Goal: Communication & Community: Share content

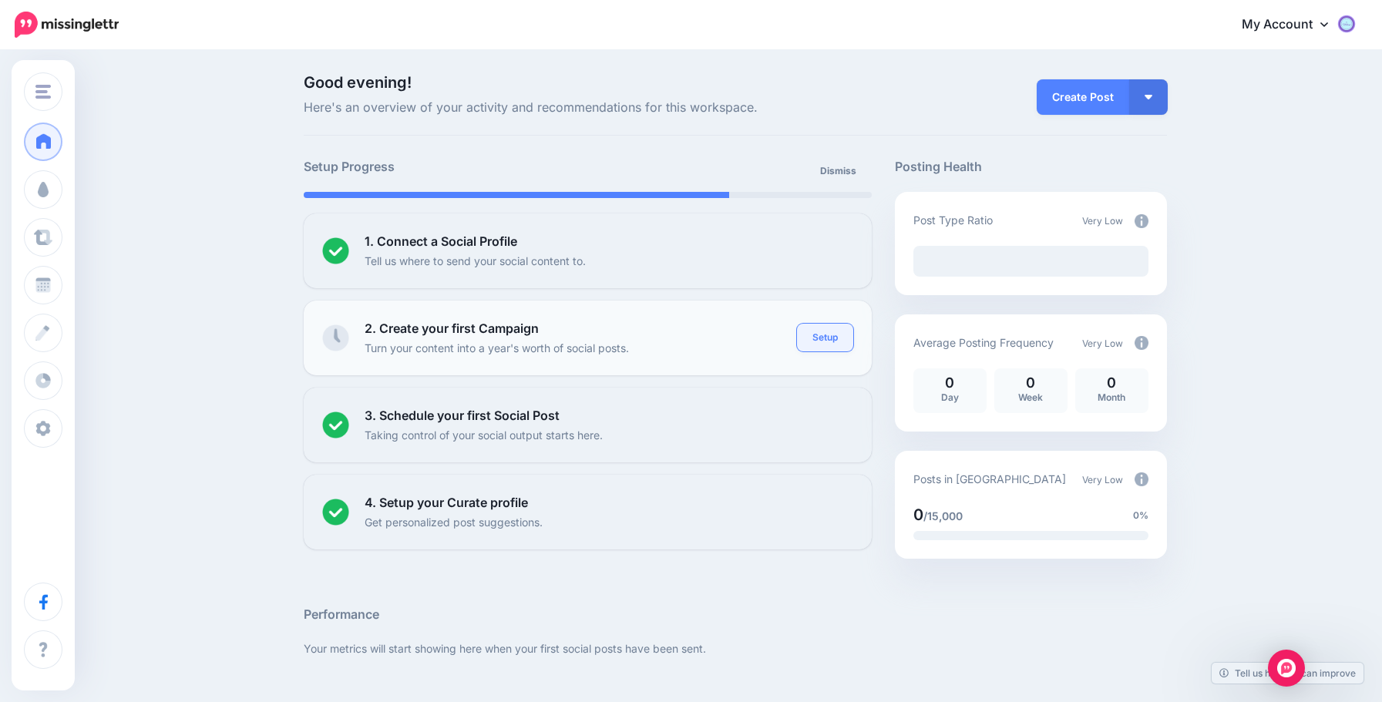
click at [822, 339] on link "Setup" at bounding box center [825, 338] width 56 height 28
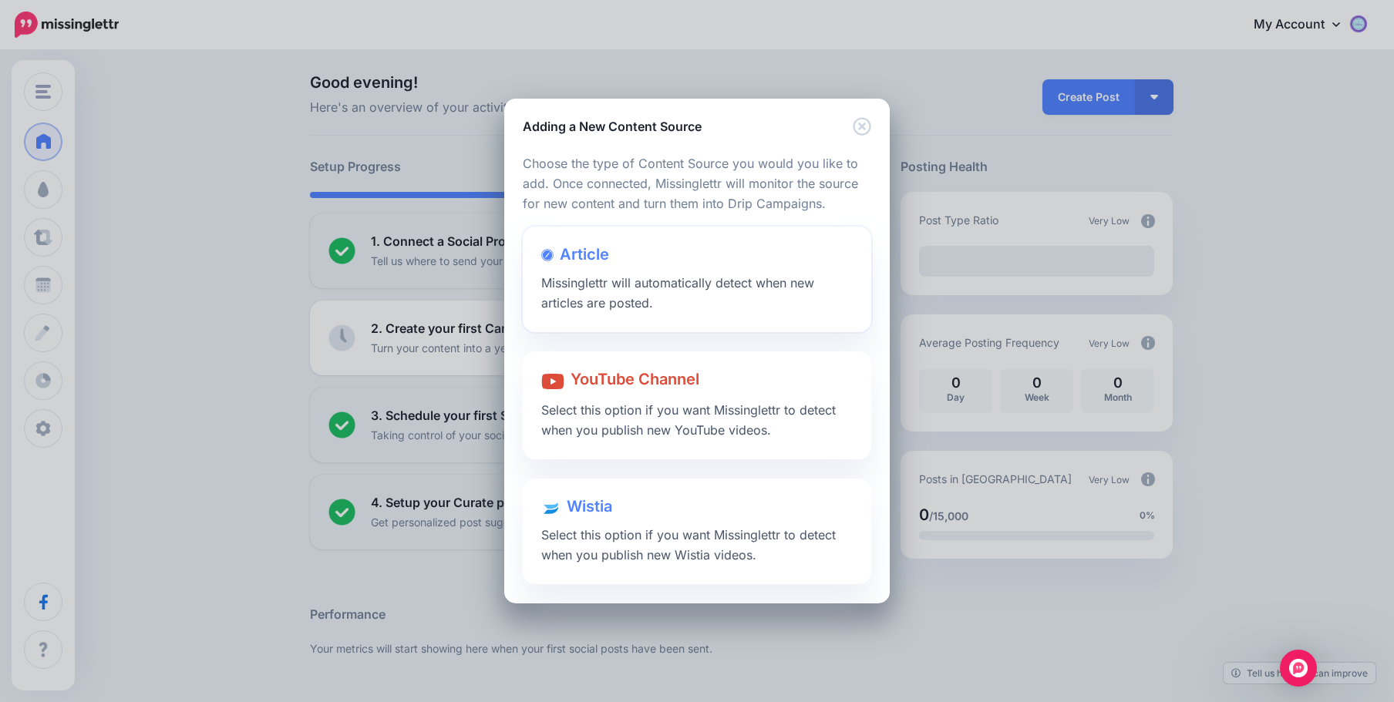
click at [690, 282] on span "Missinglettr will automatically detect when new articles are posted." at bounding box center [677, 292] width 273 height 35
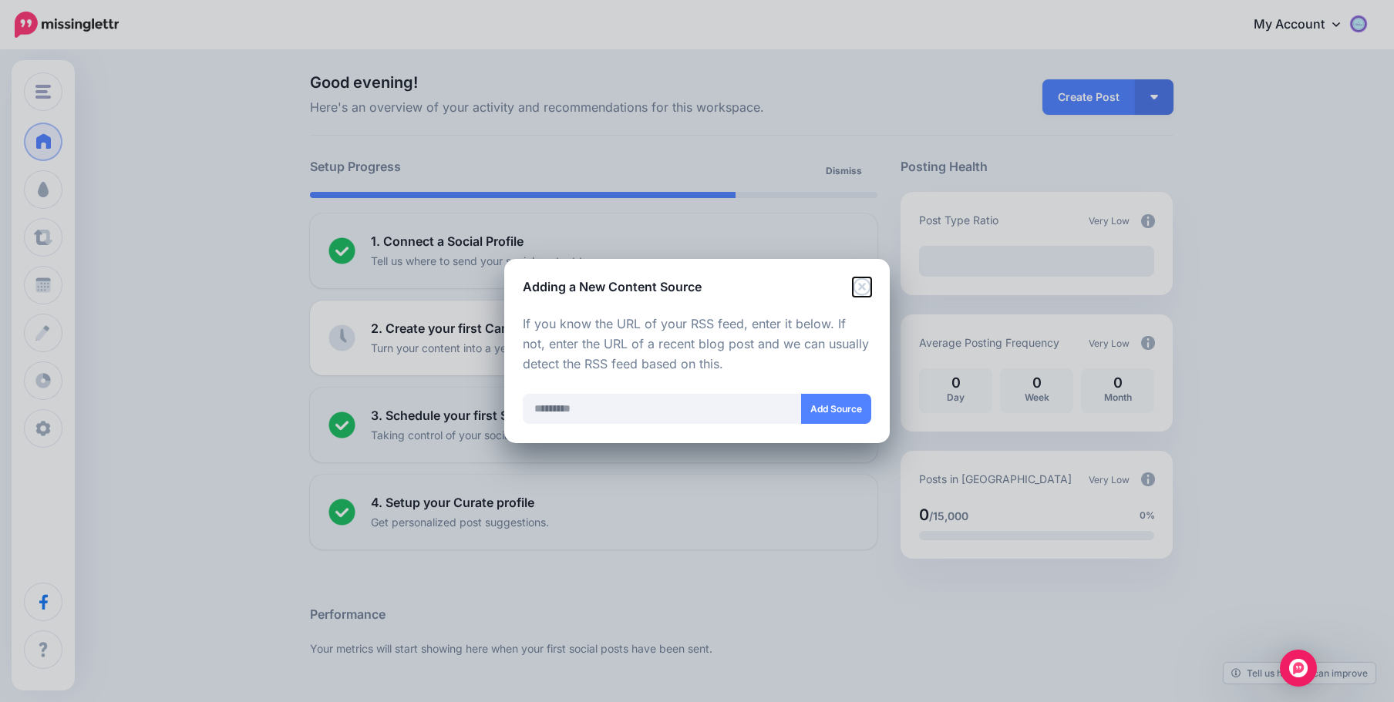
click at [862, 279] on icon "Close" at bounding box center [862, 287] width 18 height 18
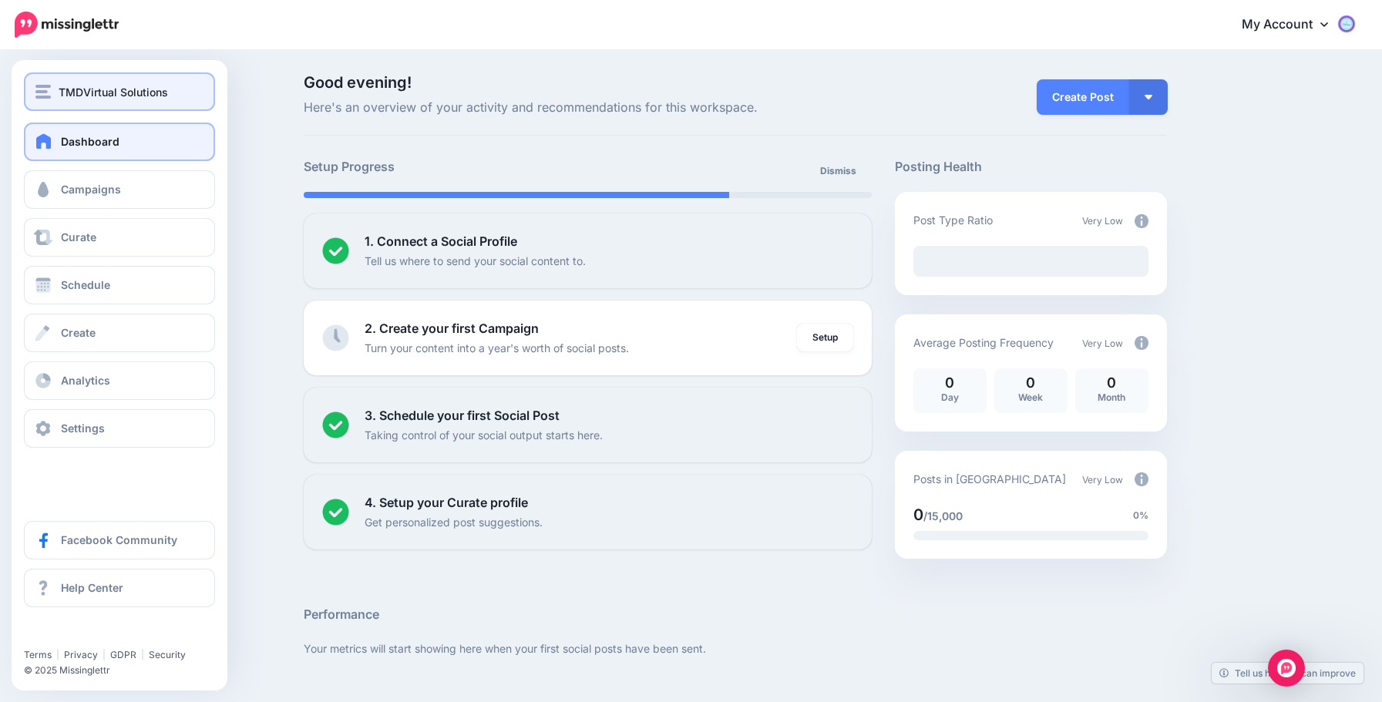
click at [113, 85] on span "TMDVirtual Solutions" at bounding box center [113, 92] width 109 height 18
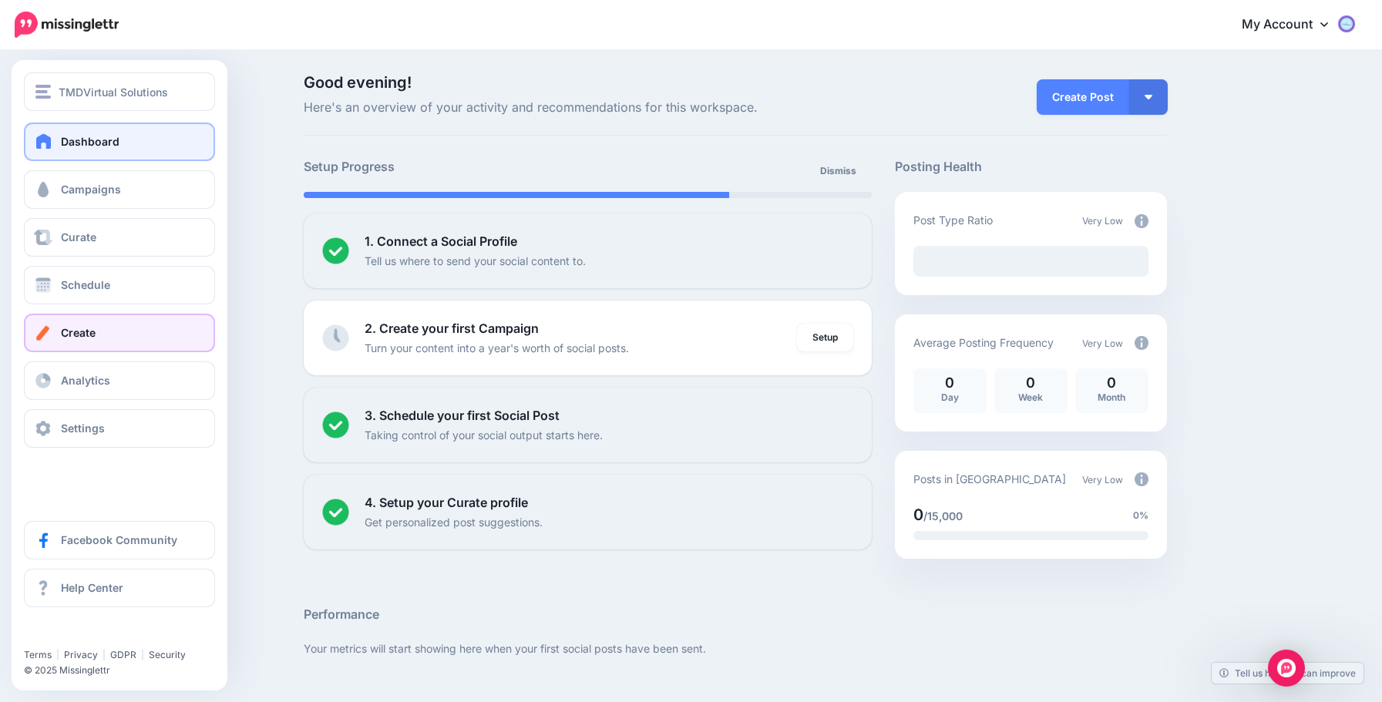
click at [175, 337] on link "Create" at bounding box center [119, 333] width 191 height 39
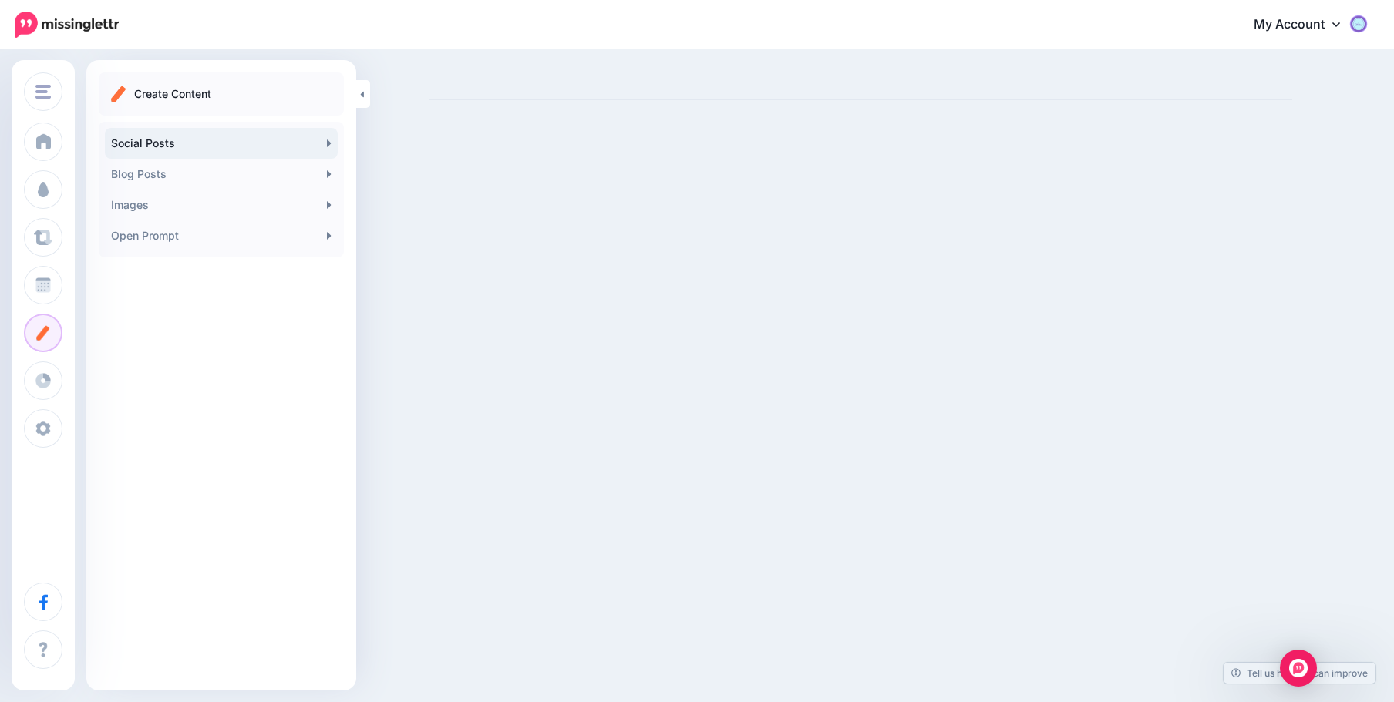
click at [247, 136] on link "Social Posts" at bounding box center [221, 143] width 233 height 31
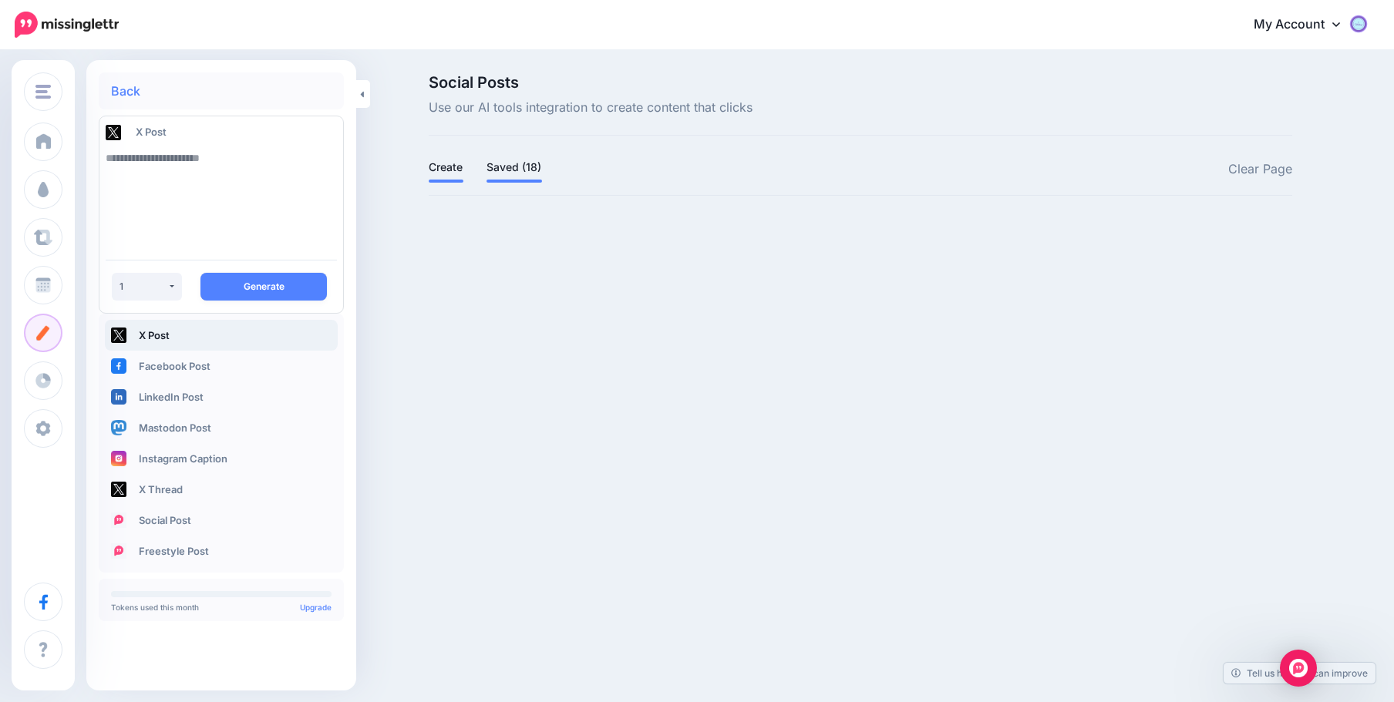
click at [512, 173] on link "Saved (18)" at bounding box center [514, 167] width 56 height 19
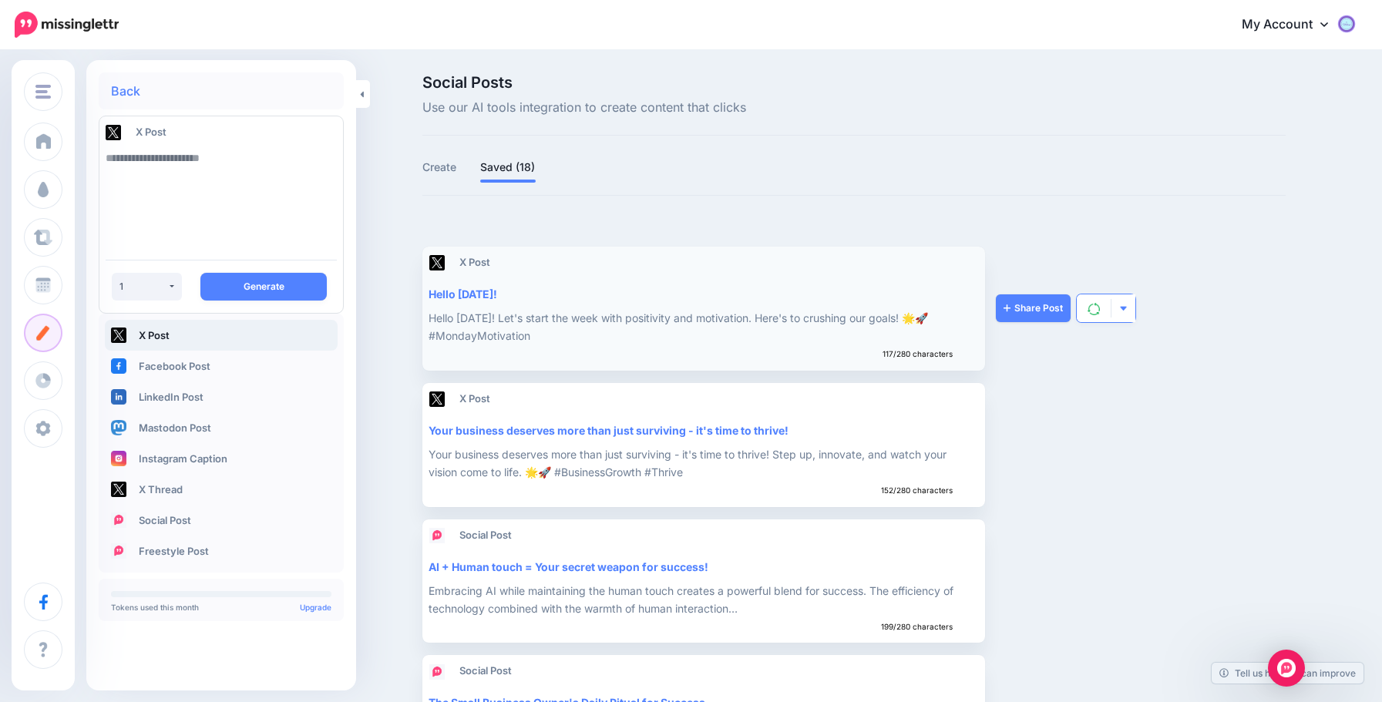
click at [1133, 311] on button "button" at bounding box center [1124, 308] width 24 height 28
click at [728, 288] on div "Hello Monday!" at bounding box center [702, 294] width 547 height 18
click at [1133, 442] on button "button" at bounding box center [1124, 445] width 24 height 28
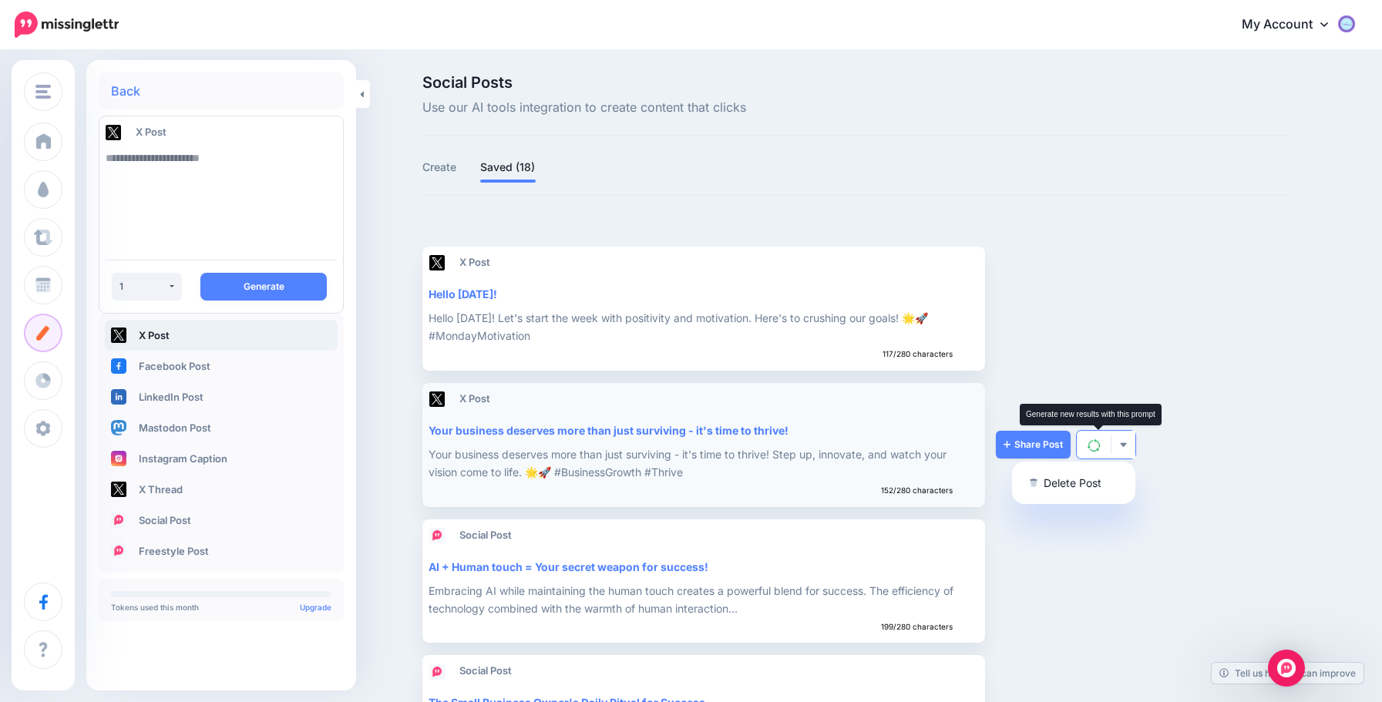
click at [1097, 444] on img at bounding box center [1094, 445] width 12 height 12
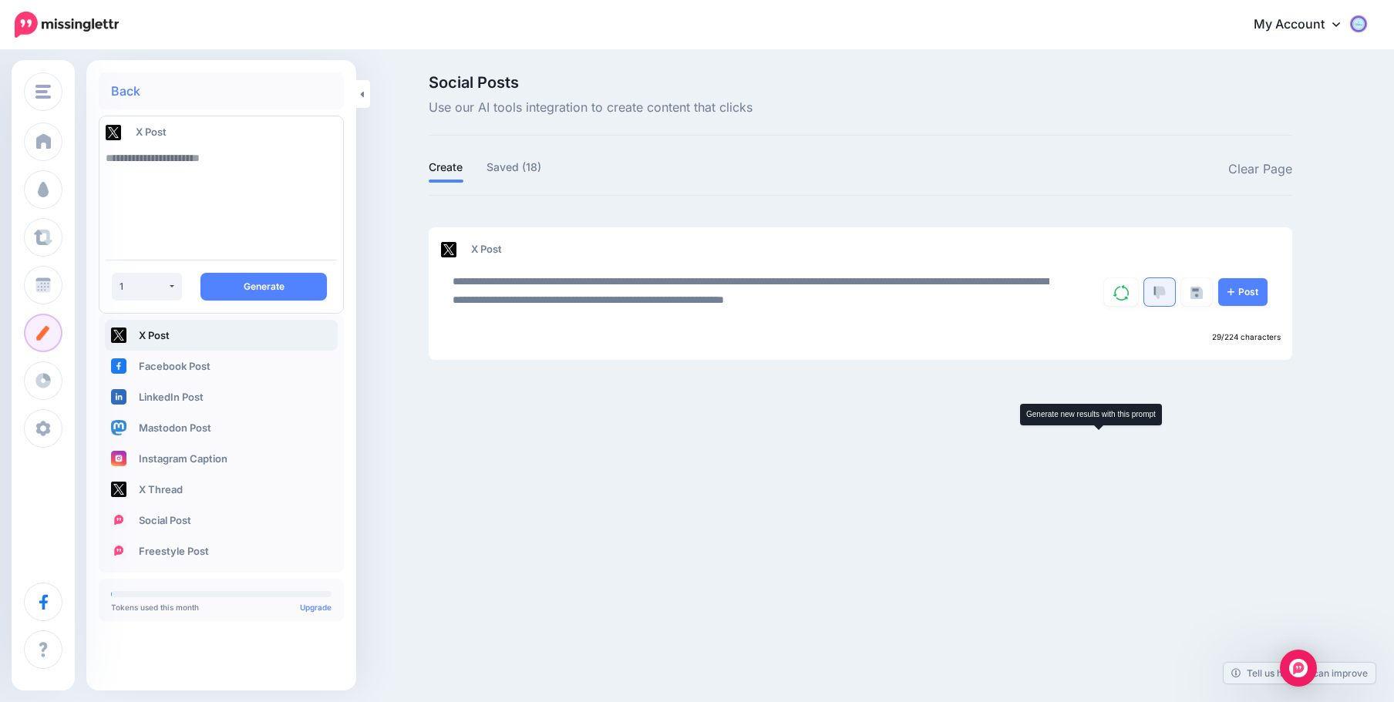
click at [1164, 290] on img at bounding box center [1159, 293] width 12 height 14
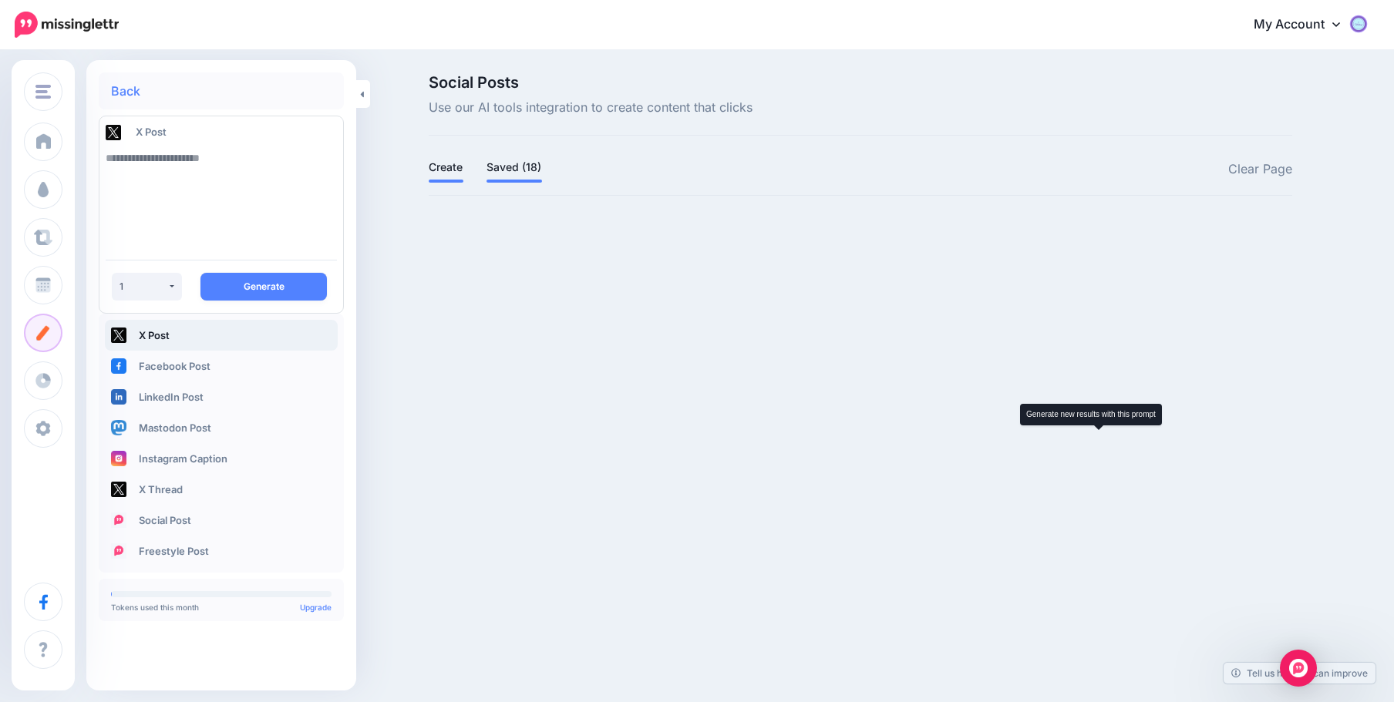
click at [503, 162] on link "Saved (18)" at bounding box center [514, 167] width 56 height 19
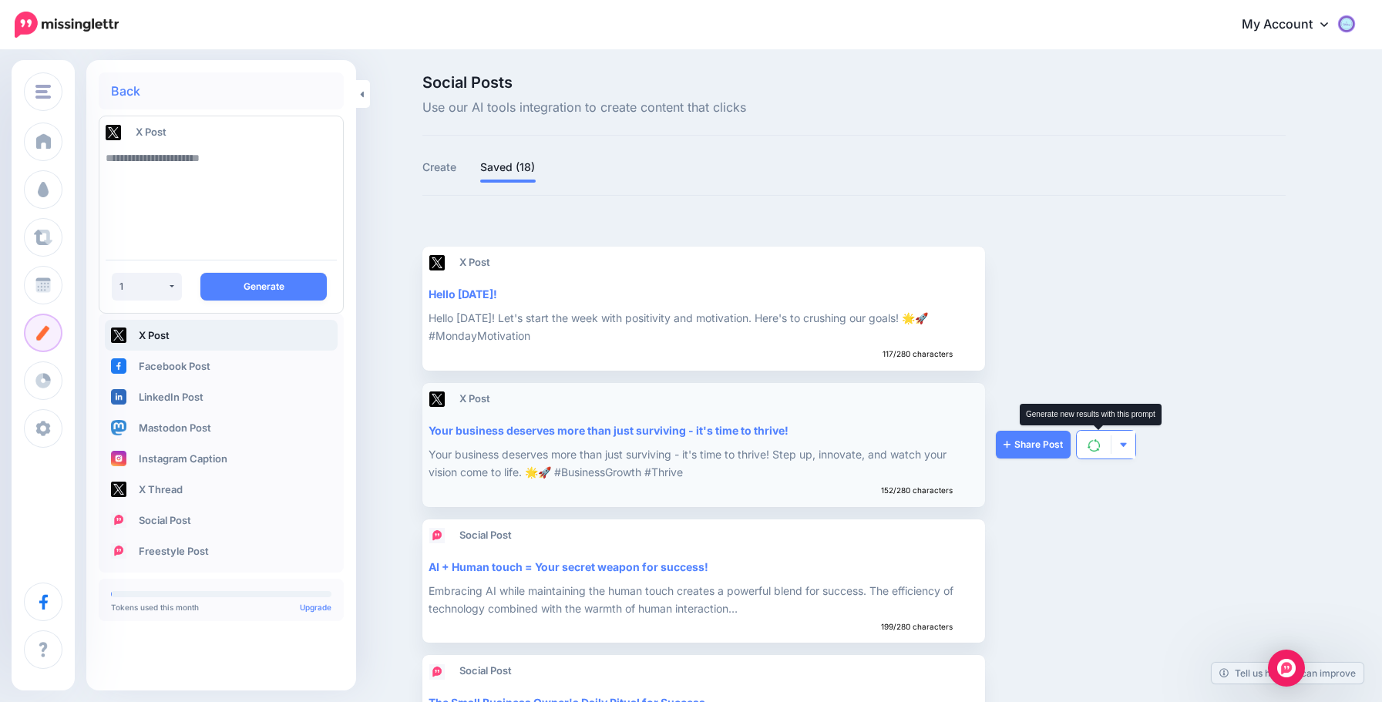
click at [1126, 446] on img "button" at bounding box center [1123, 445] width 8 height 8
click at [1103, 479] on link "Delete Post" at bounding box center [1073, 483] width 111 height 30
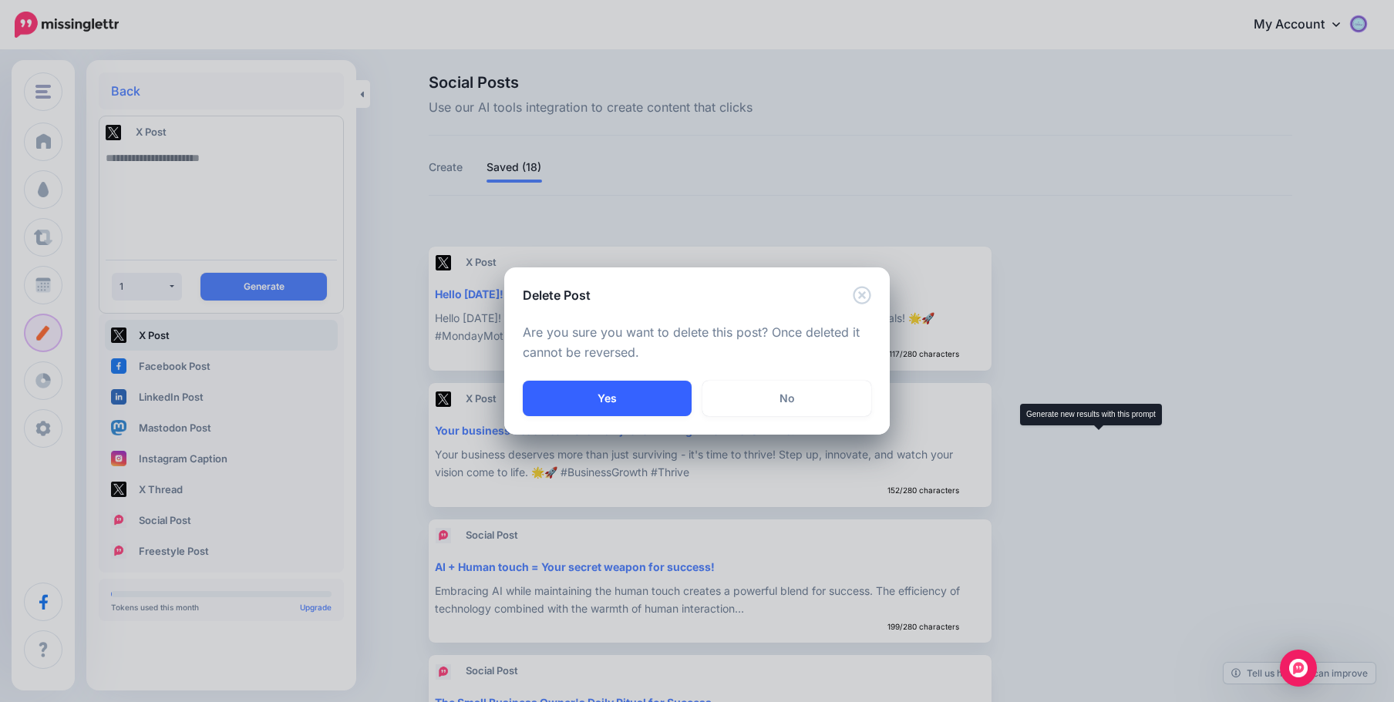
click at [621, 407] on button "Yes" at bounding box center [607, 398] width 169 height 35
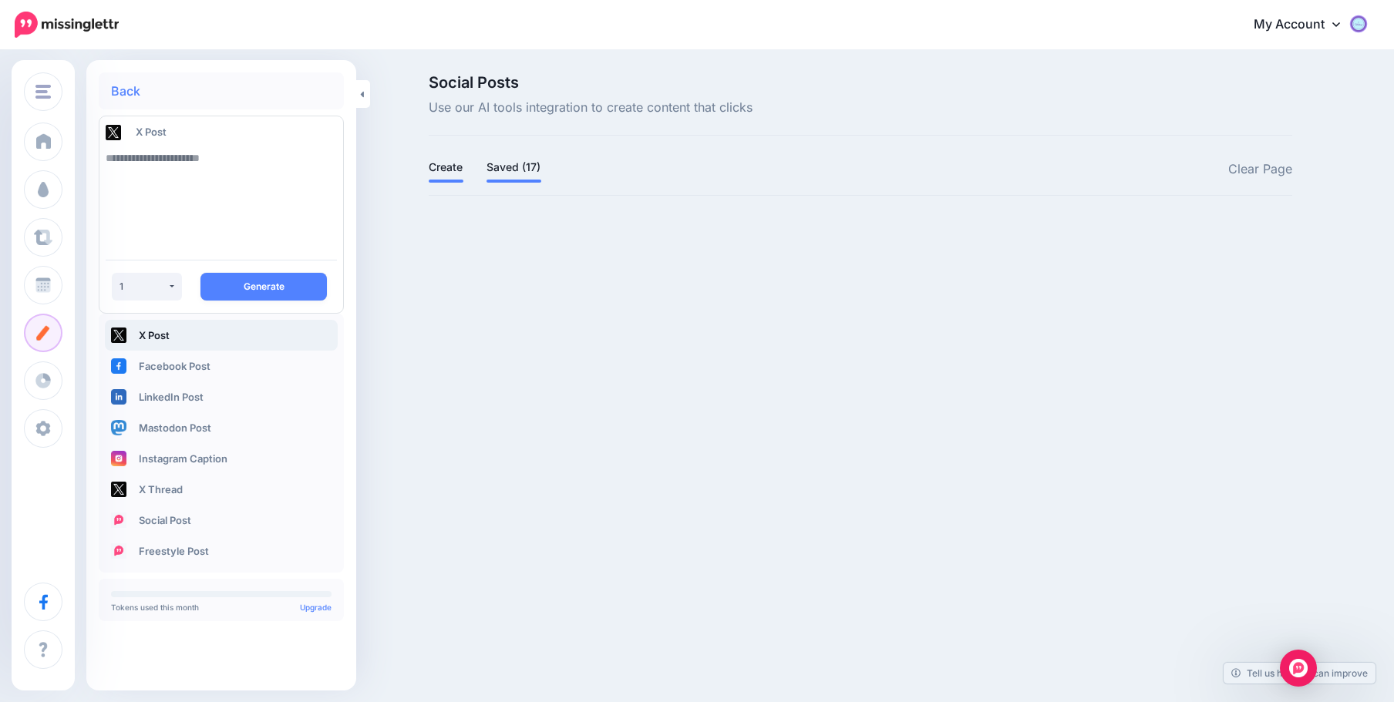
click at [523, 159] on link "Saved (17)" at bounding box center [513, 167] width 55 height 19
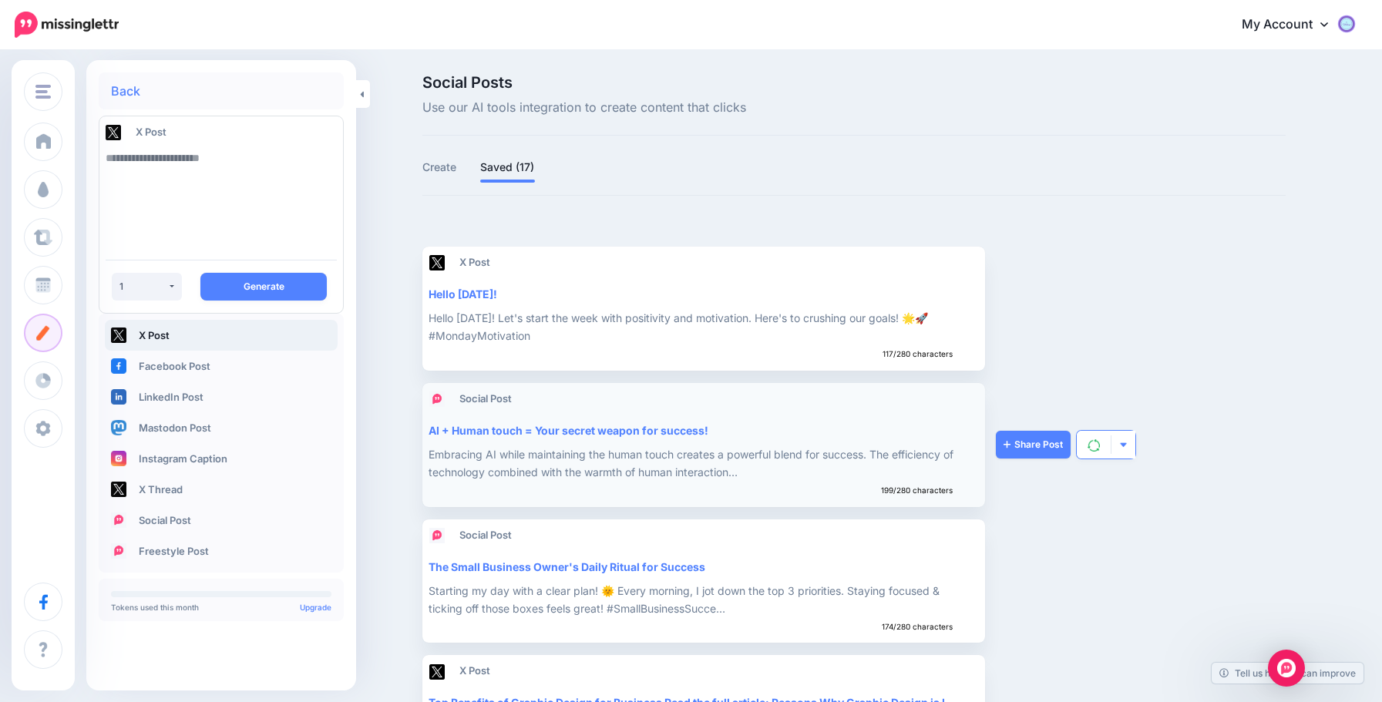
click at [1128, 448] on img "button" at bounding box center [1123, 445] width 8 height 8
click at [1029, 445] on link "Share Post" at bounding box center [1033, 445] width 75 height 28
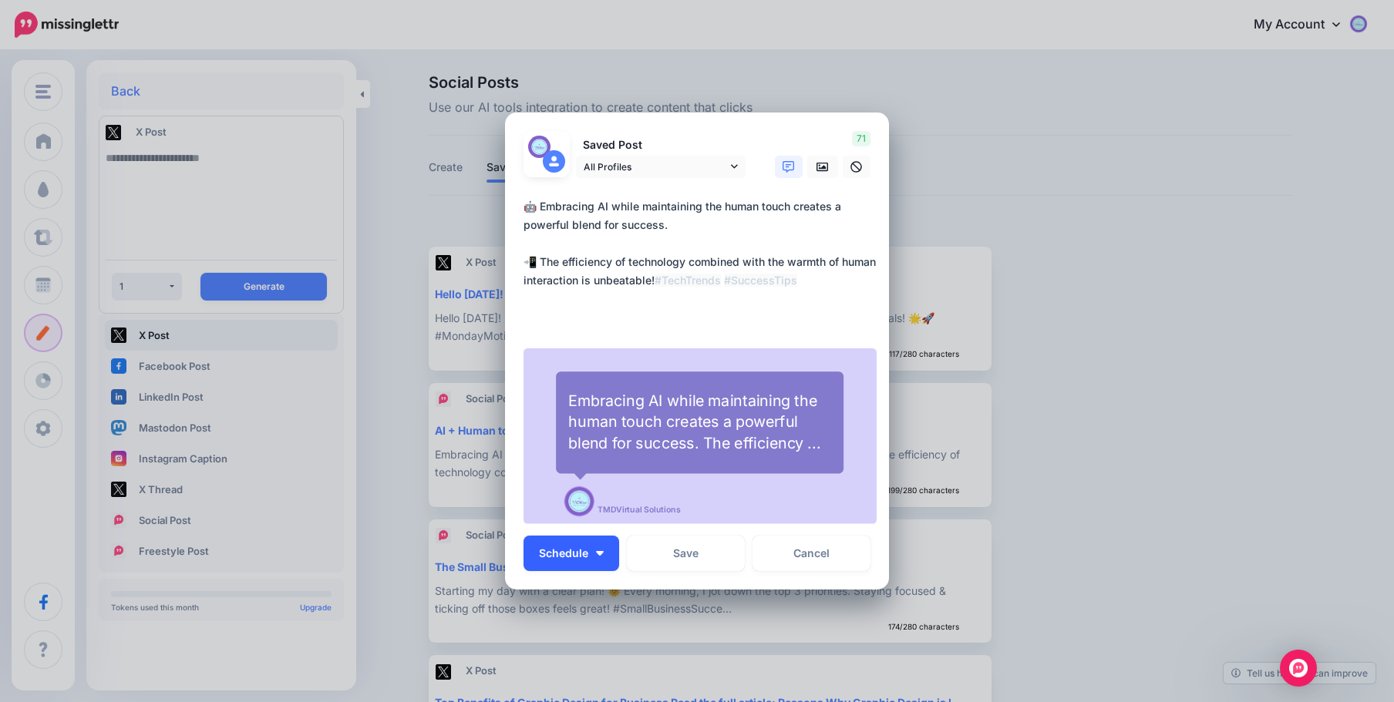
click at [571, 550] on span "Schedule" at bounding box center [563, 553] width 49 height 11
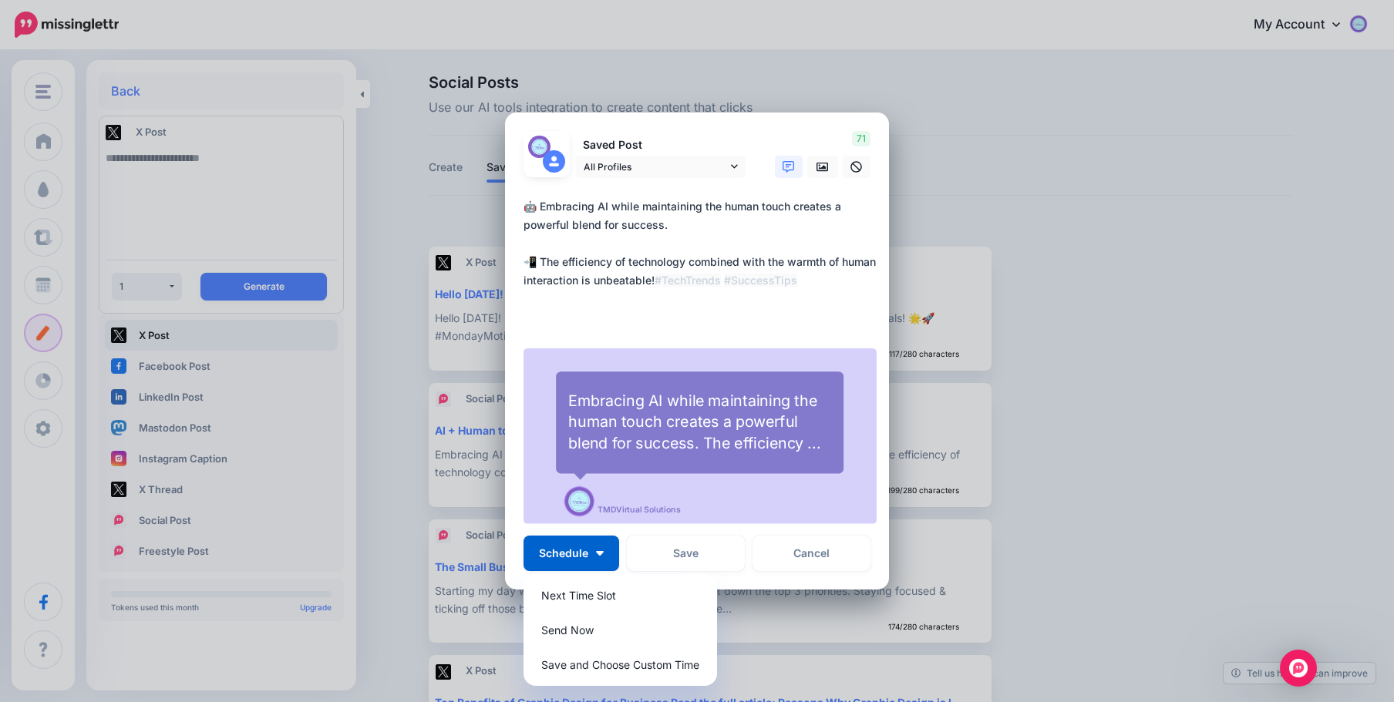
click at [746, 436] on div "Embracing AI while maintaining the human touch creates a powerful blend for suc…" at bounding box center [699, 420] width 262 height 63
click at [718, 473] on div "**********" at bounding box center [699, 436] width 353 height 176
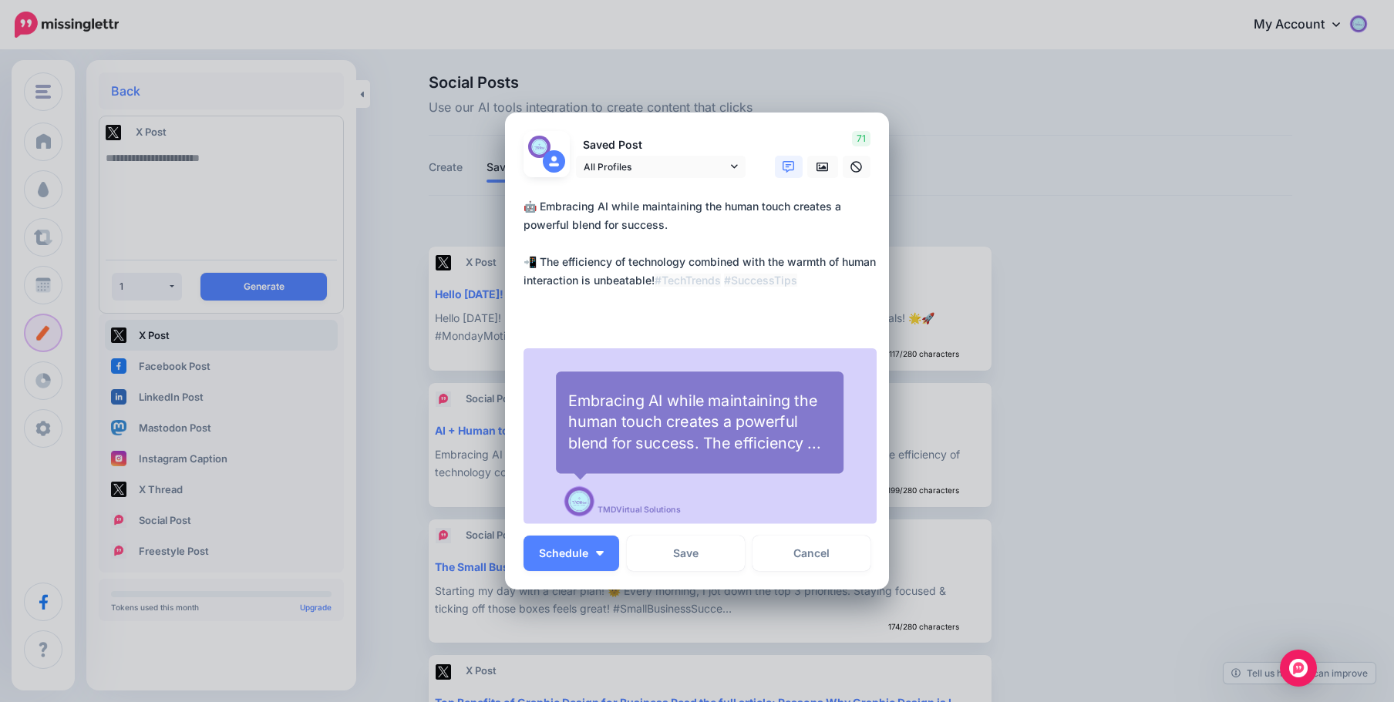
click at [732, 456] on div "Embracing AI while maintaining the human touch creates a powerful blend for suc…" at bounding box center [699, 421] width 262 height 85
click at [808, 434] on div "Embracing AI while maintaining the human touch creates a powerful blend for suc…" at bounding box center [699, 420] width 262 height 63
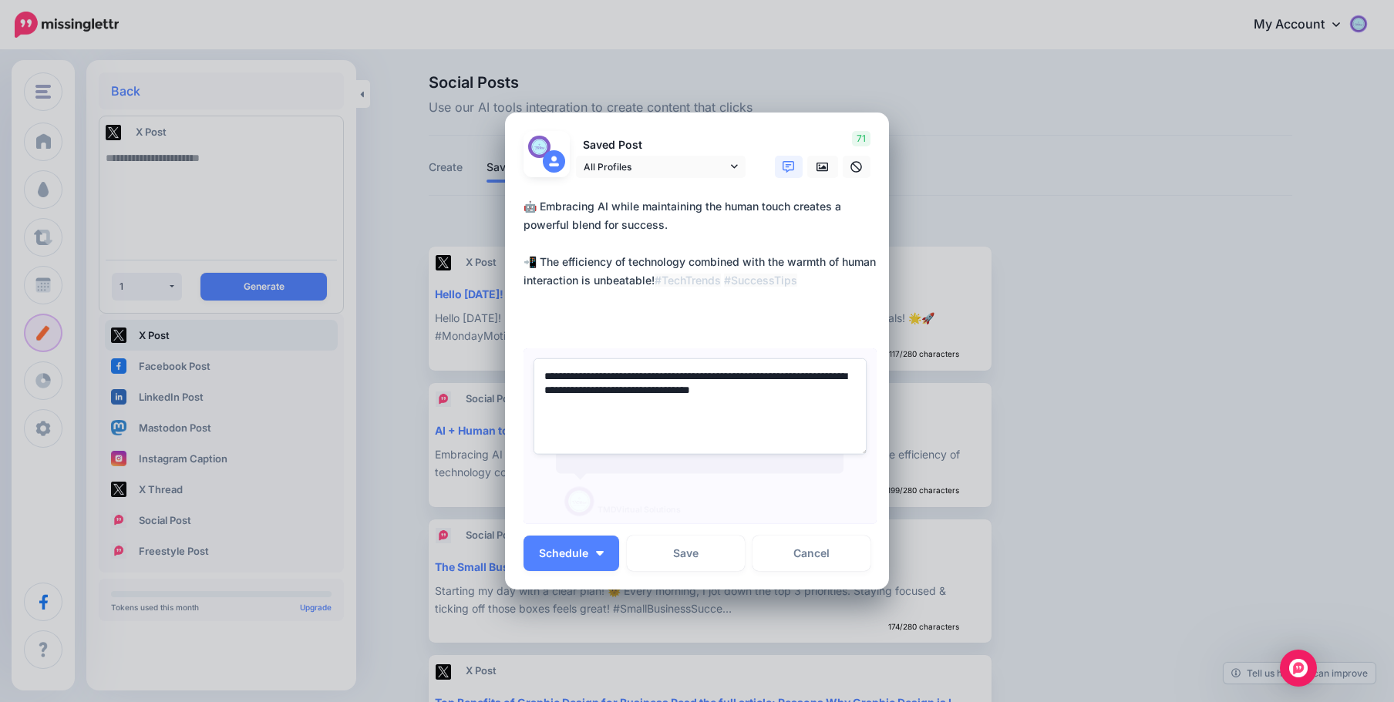
drag, startPoint x: 757, startPoint y: 390, endPoint x: 829, endPoint y: 392, distance: 72.5
click at [829, 392] on textarea "**********" at bounding box center [699, 406] width 333 height 96
type textarea "**********"
click at [800, 553] on link "Cancel" at bounding box center [811, 553] width 118 height 35
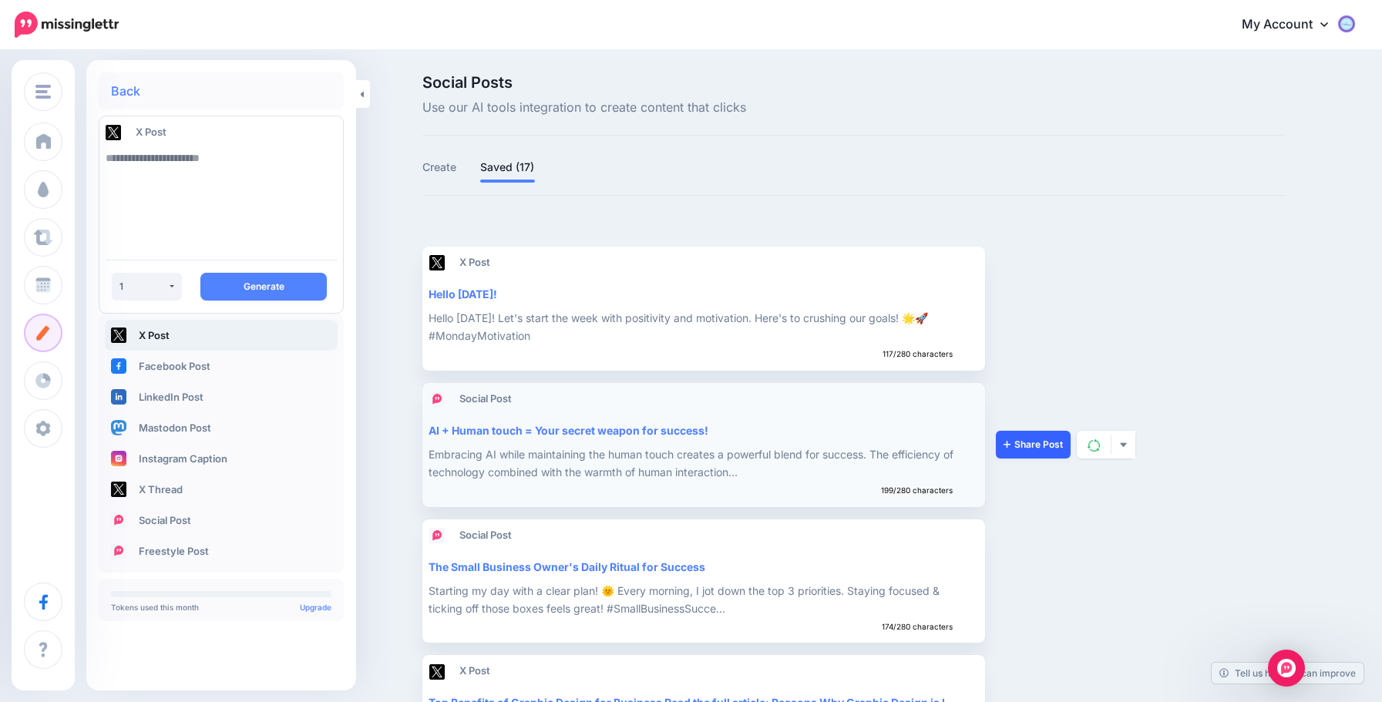
click at [1042, 442] on link "Share Post" at bounding box center [1033, 445] width 75 height 28
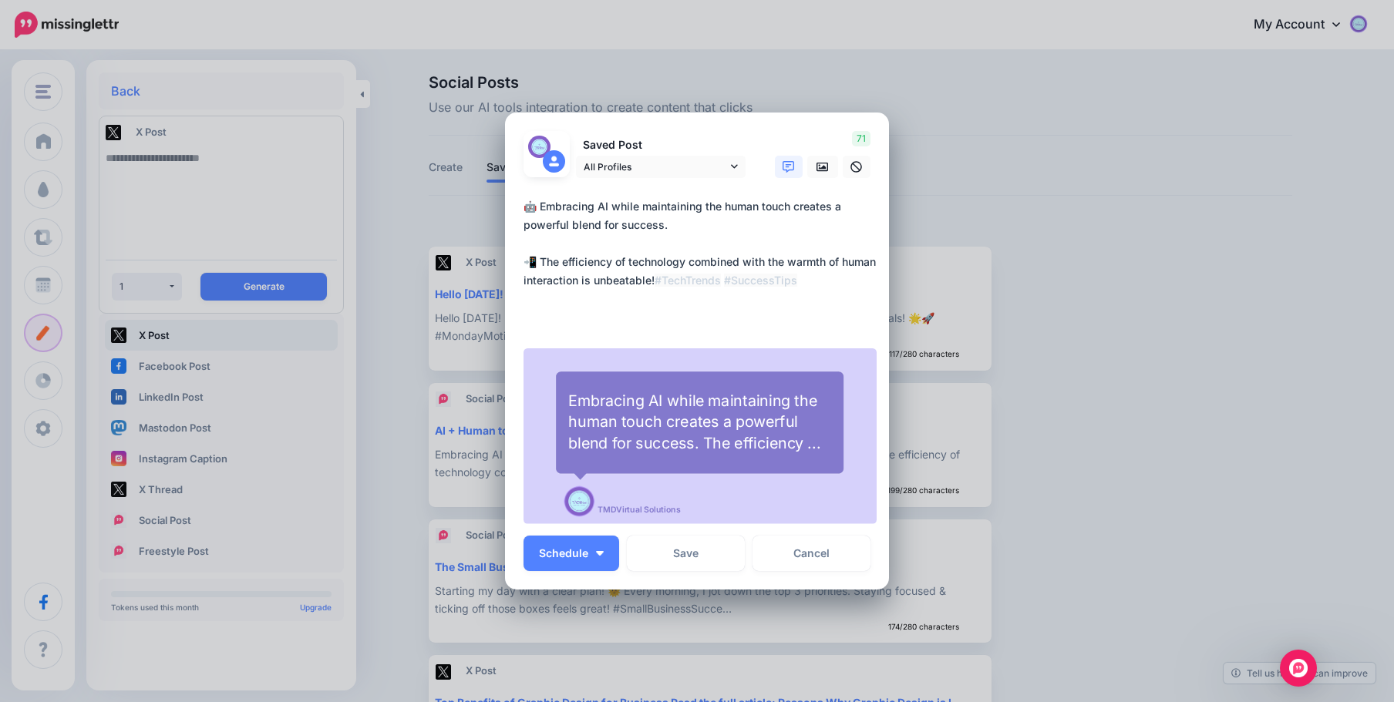
click at [1145, 206] on div "Edit Post Loading Saved Post All Profiles" at bounding box center [697, 351] width 1394 height 702
click at [816, 163] on icon at bounding box center [822, 167] width 12 height 12
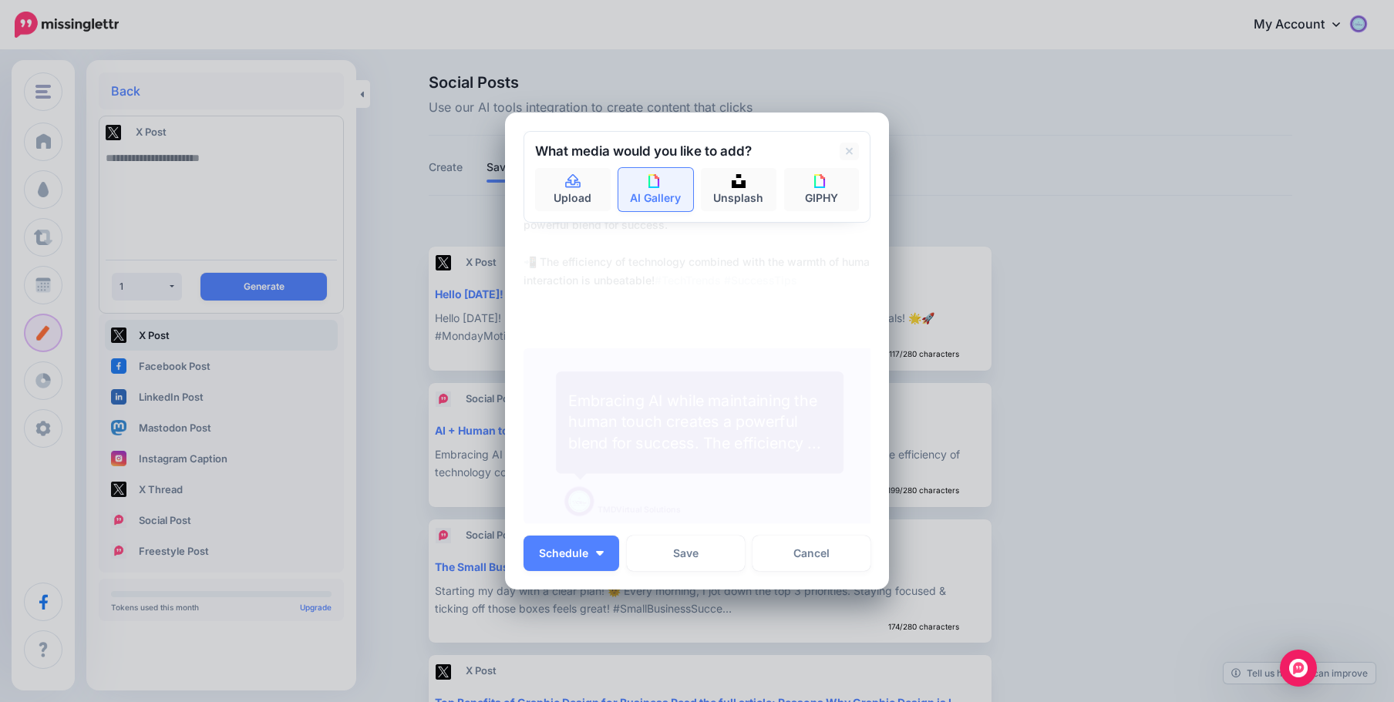
click at [671, 187] on link "AI Gallery" at bounding box center [656, 189] width 76 height 43
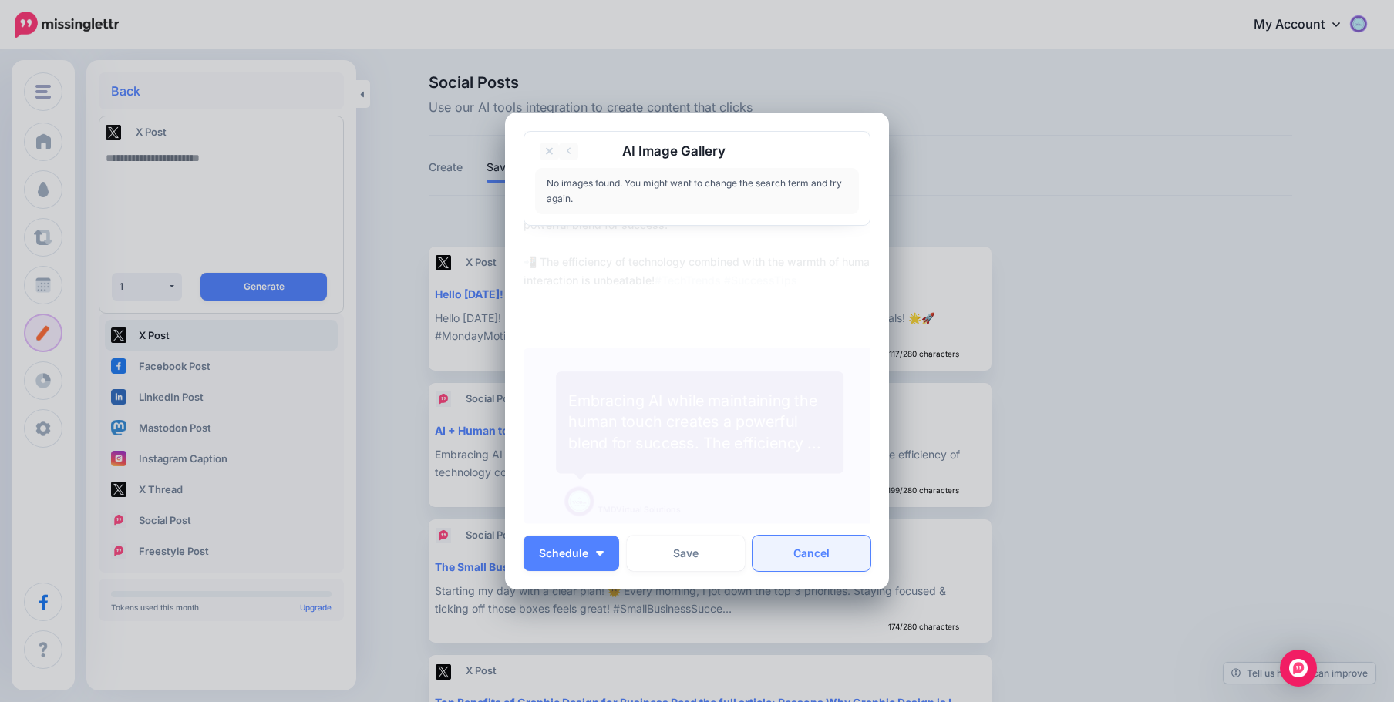
click at [795, 553] on link "Cancel" at bounding box center [811, 553] width 118 height 35
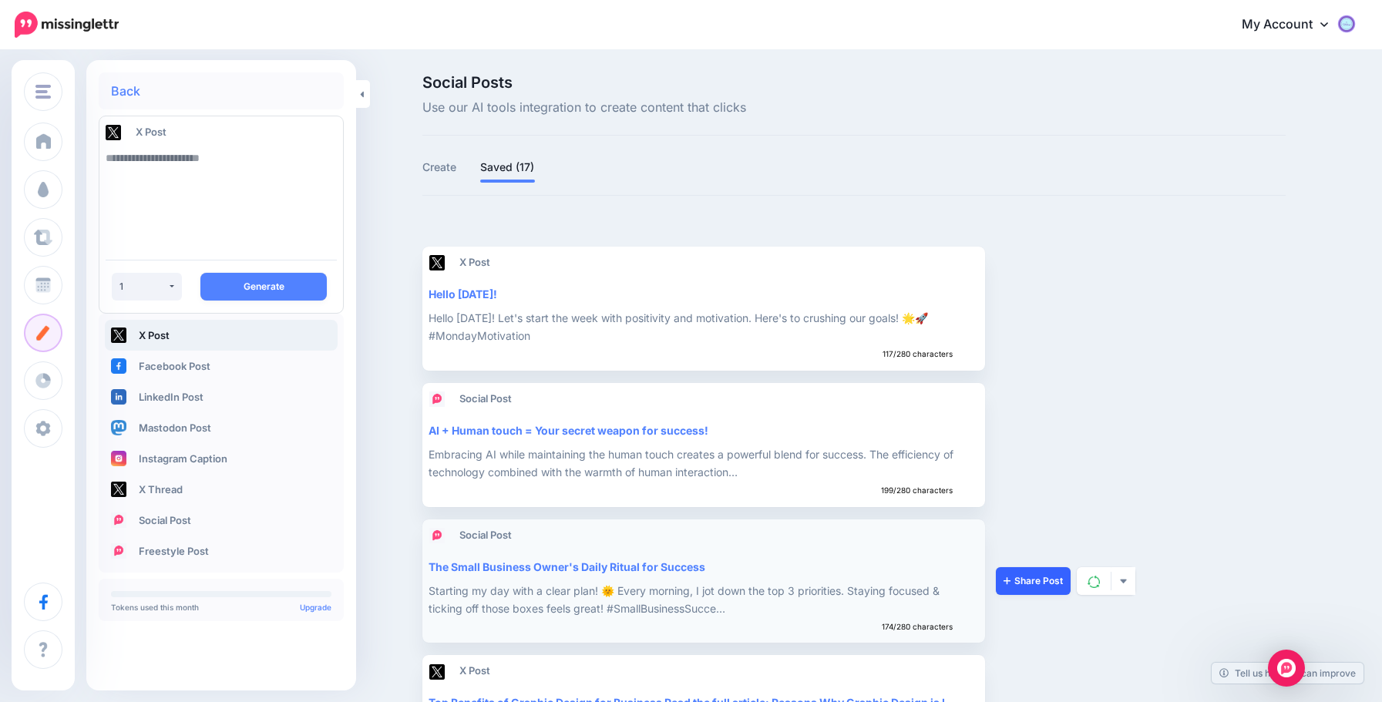
click at [1028, 574] on link "Share Post" at bounding box center [1033, 581] width 75 height 28
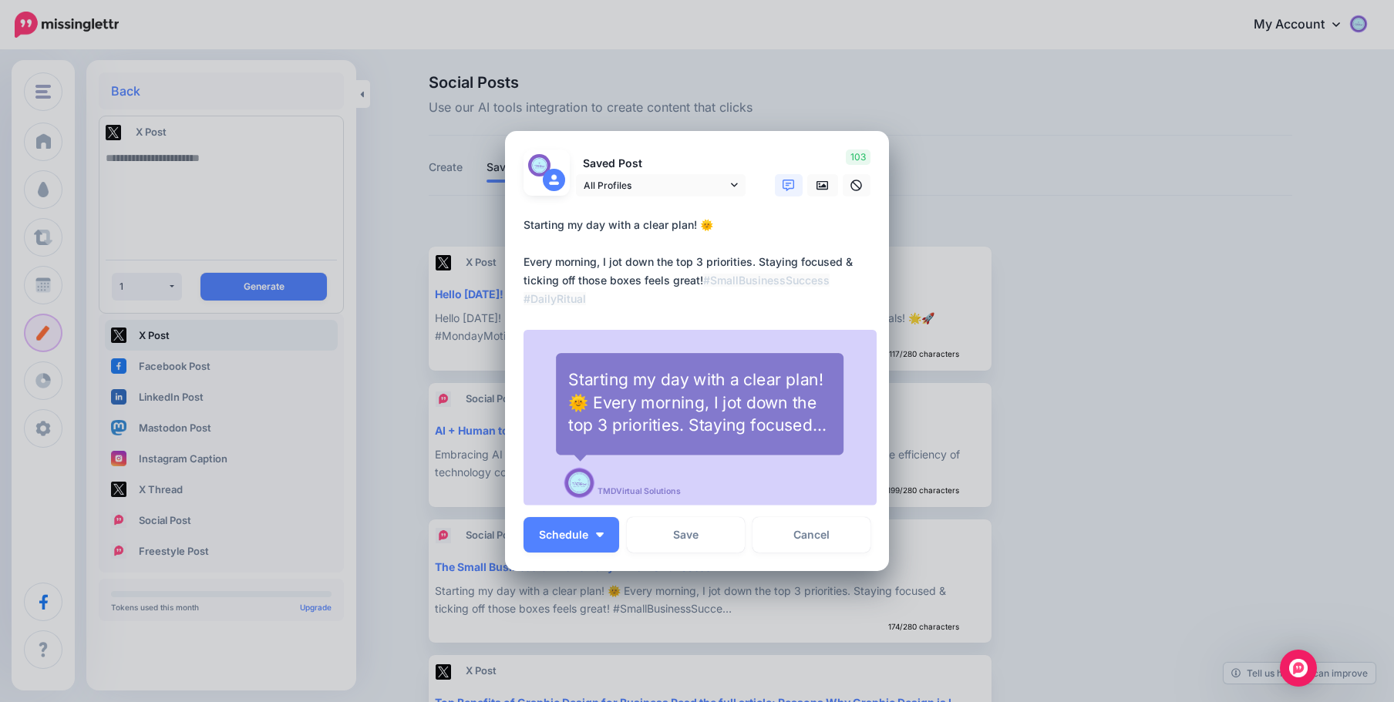
click at [1110, 150] on div "Edit Post Loading Saved Post All Profiles" at bounding box center [697, 351] width 1394 height 702
click at [806, 533] on link "Cancel" at bounding box center [811, 534] width 118 height 35
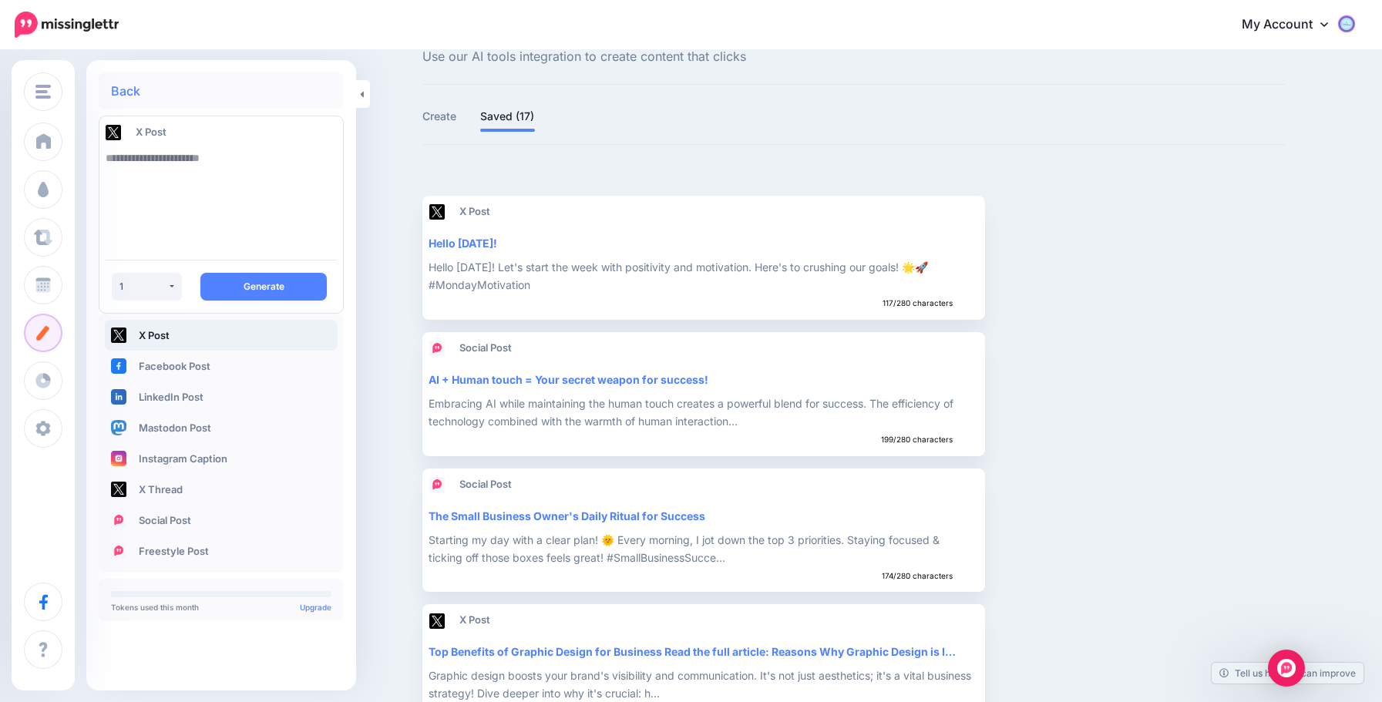
scroll to position [124, 0]
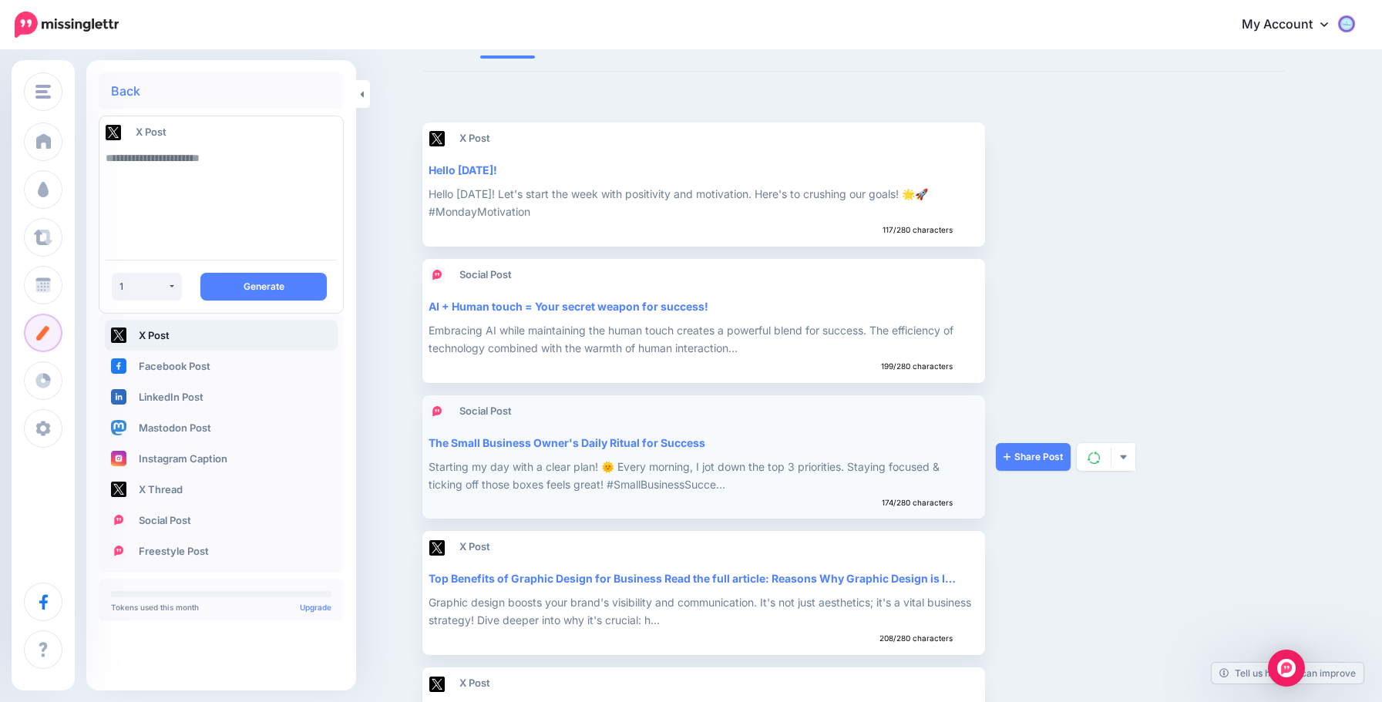
click at [752, 454] on div "Social Post The Small Business Owner's Daily Ritual for Success Starting my day…" at bounding box center [704, 458] width 550 height 112
click at [1024, 454] on link "Share Post" at bounding box center [1033, 457] width 75 height 28
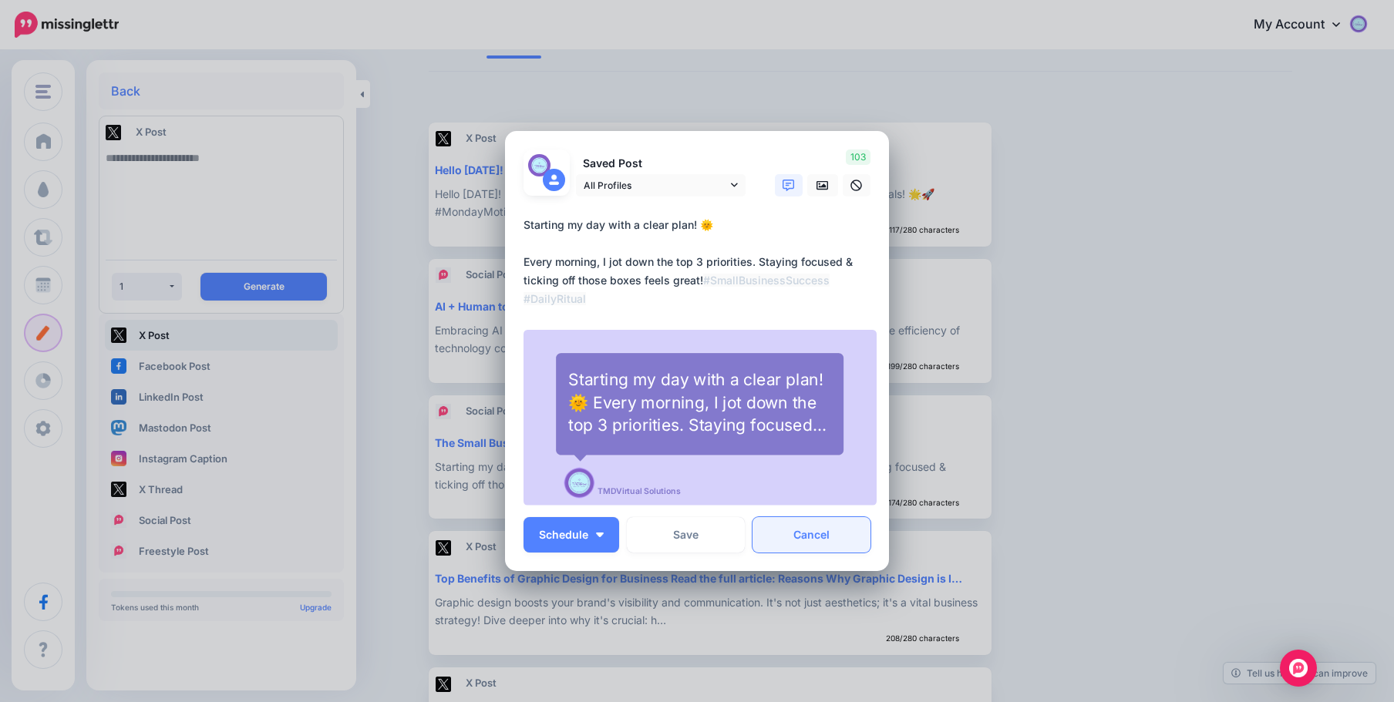
click at [815, 537] on link "Cancel" at bounding box center [811, 534] width 118 height 35
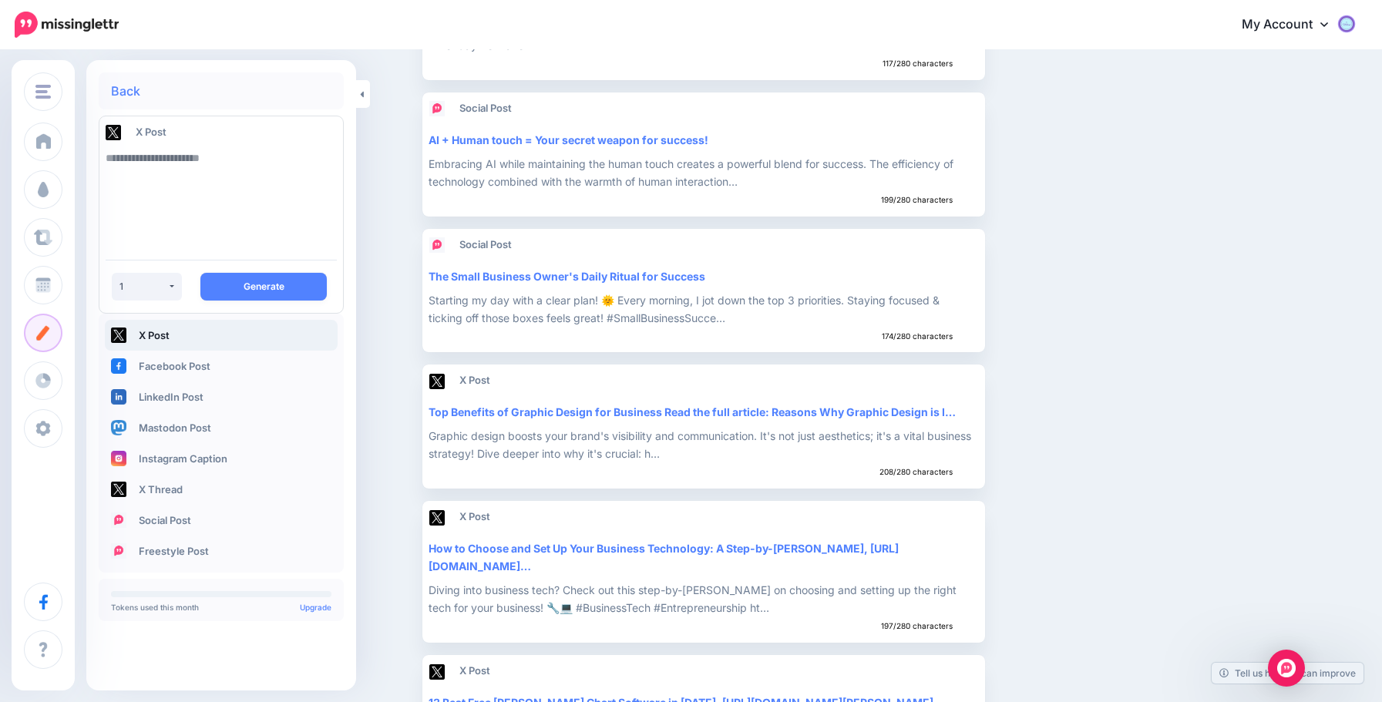
scroll to position [446, 0]
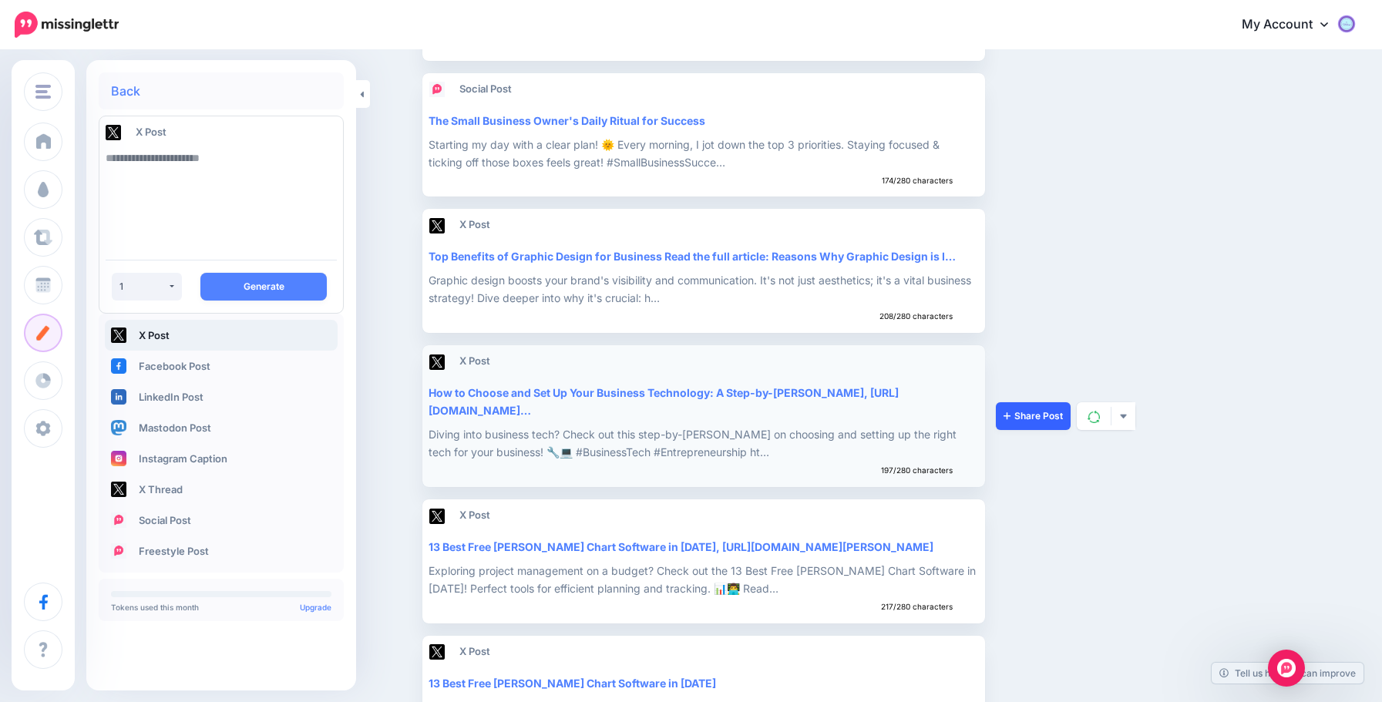
click at [1034, 414] on link "Share Post" at bounding box center [1033, 416] width 75 height 28
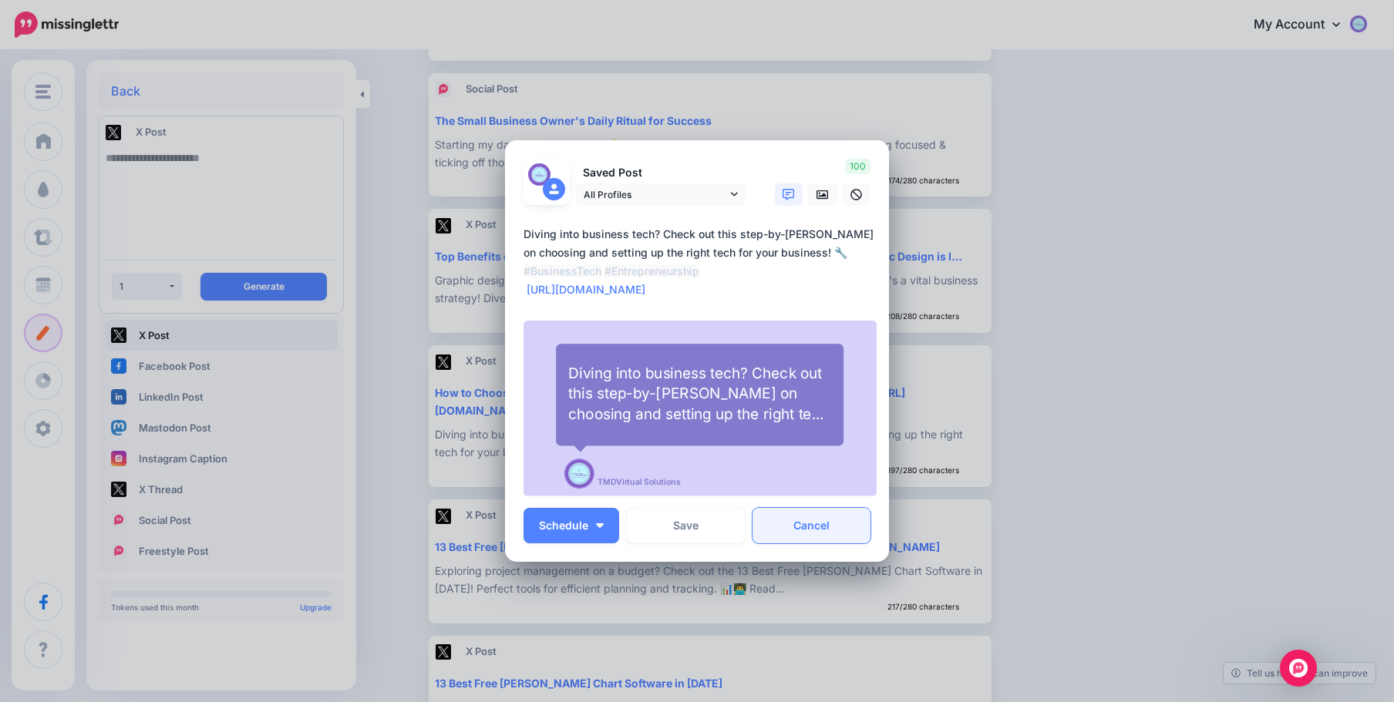
click at [811, 525] on link "Cancel" at bounding box center [811, 525] width 118 height 35
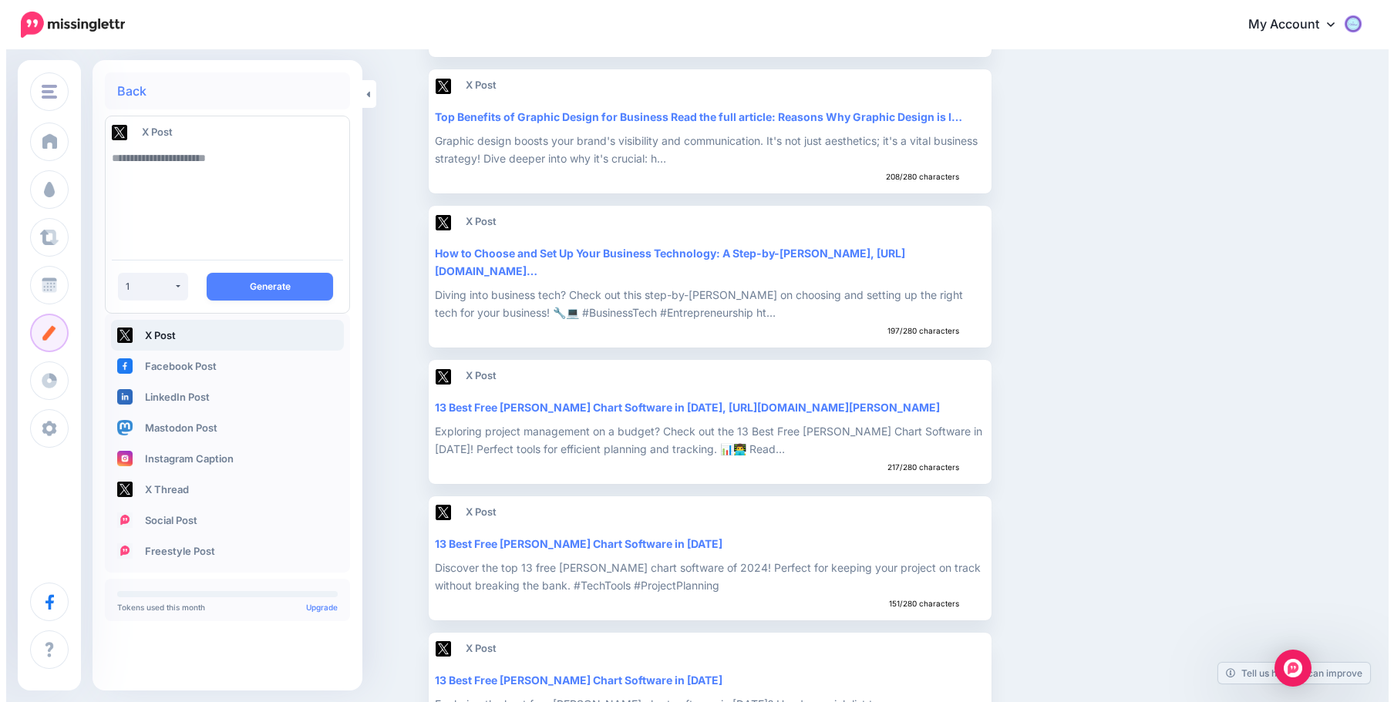
scroll to position [786, 0]
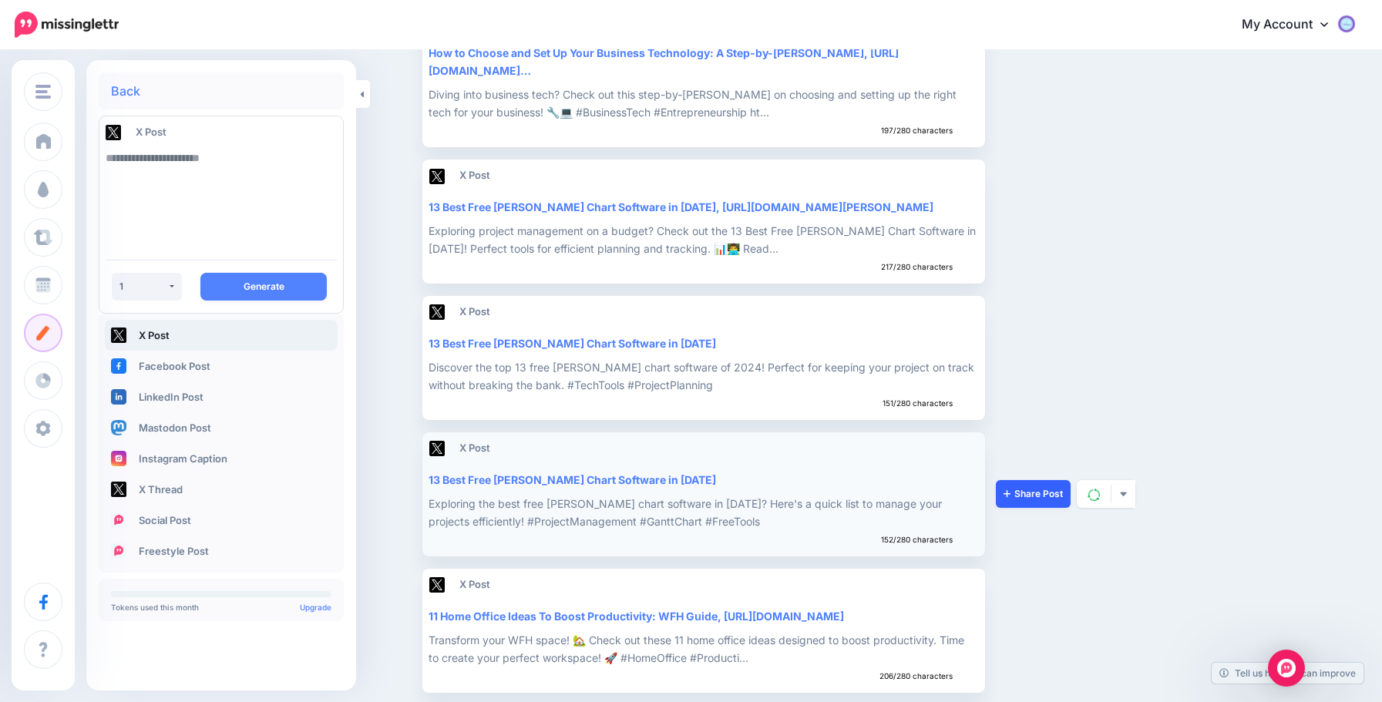
click at [1048, 483] on link "Share Post" at bounding box center [1033, 494] width 75 height 28
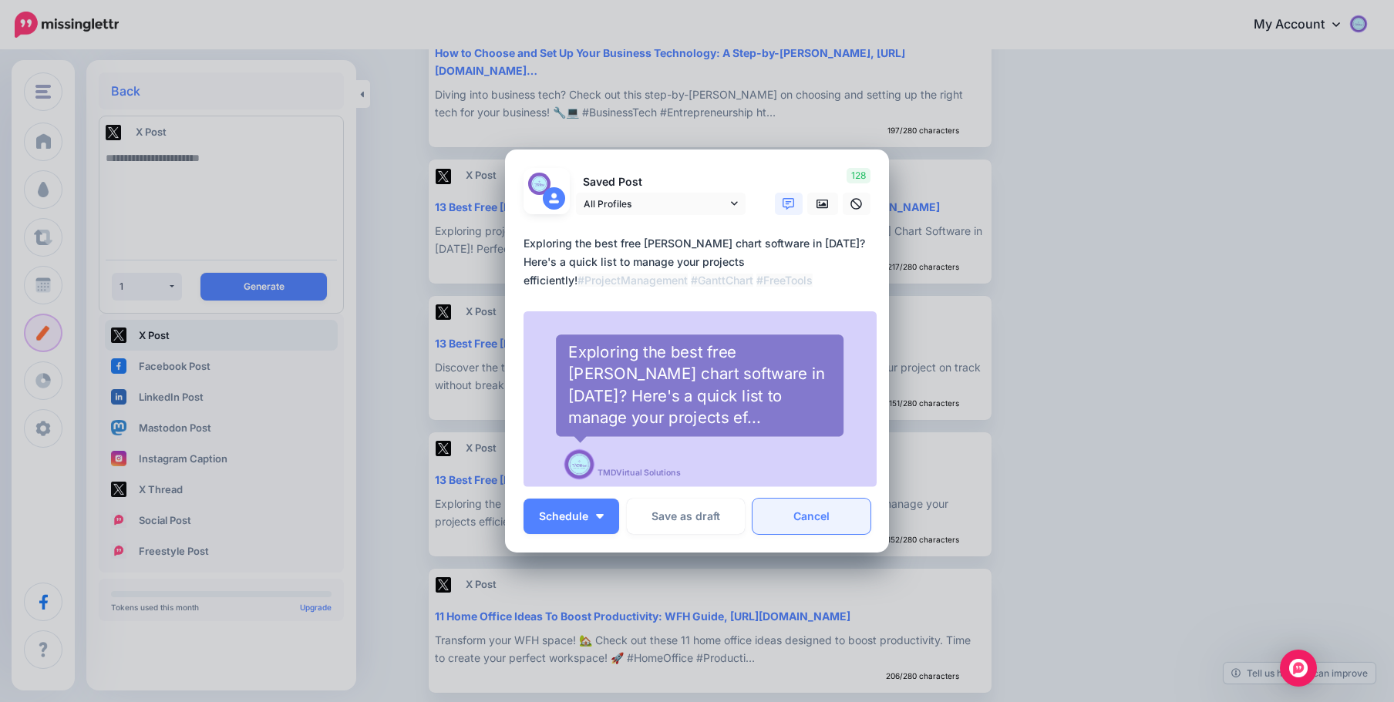
click at [789, 511] on link "Cancel" at bounding box center [811, 516] width 118 height 35
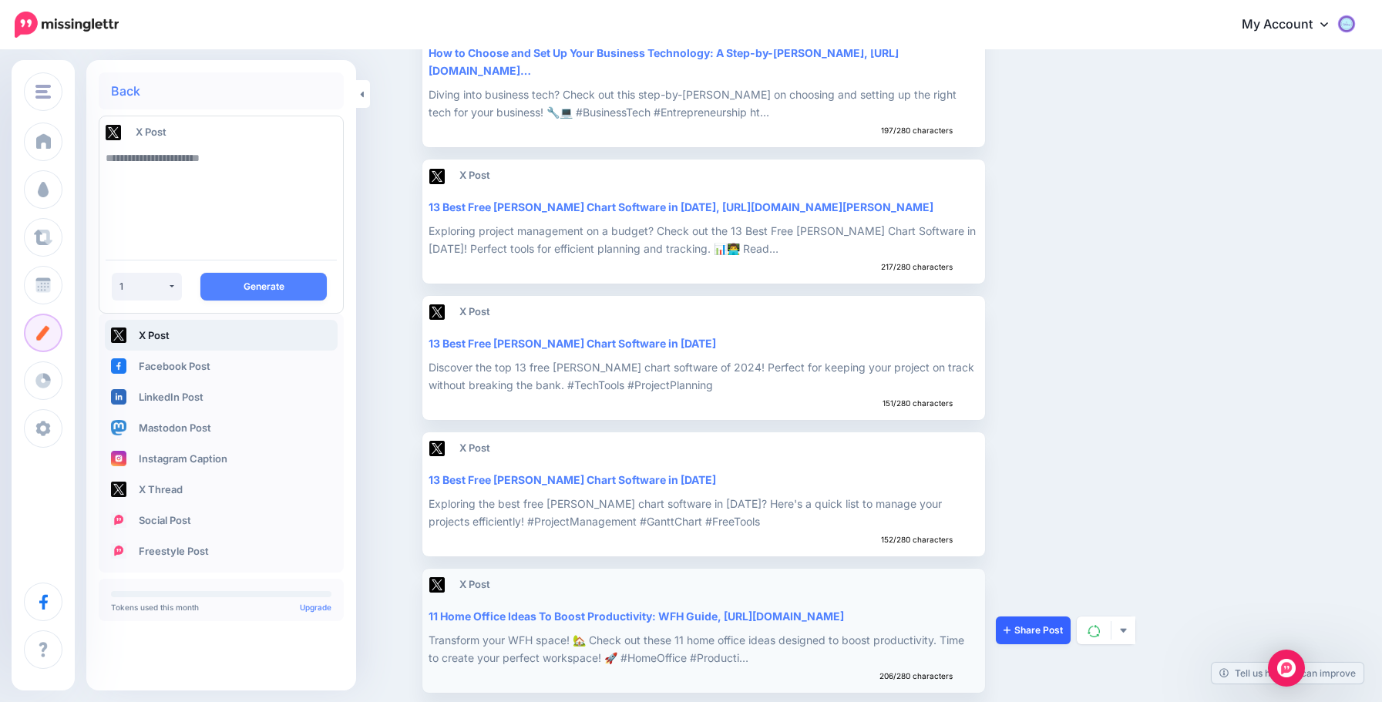
click at [1021, 628] on link "Share Post" at bounding box center [1033, 631] width 75 height 28
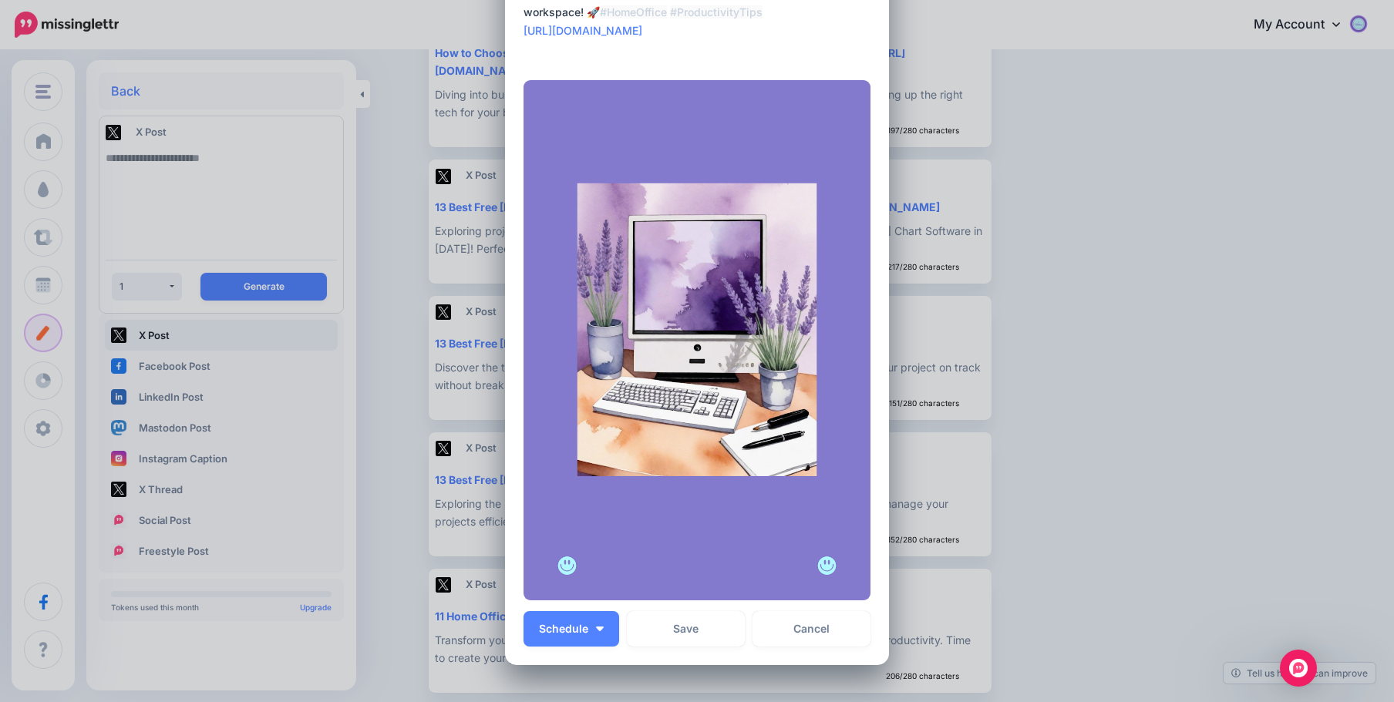
scroll to position [0, 0]
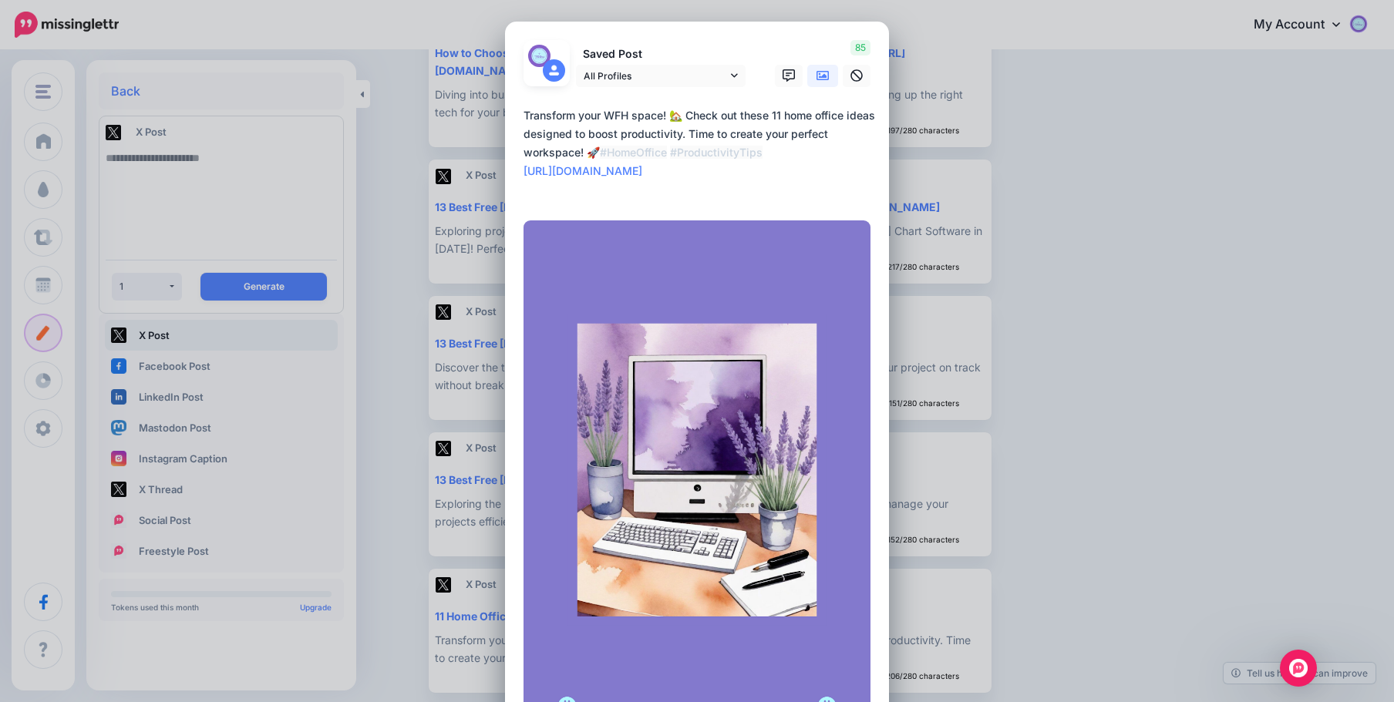
click at [733, 255] on img at bounding box center [696, 480] width 347 height 520
click at [676, 190] on textarea "**********" at bounding box center [700, 152] width 355 height 93
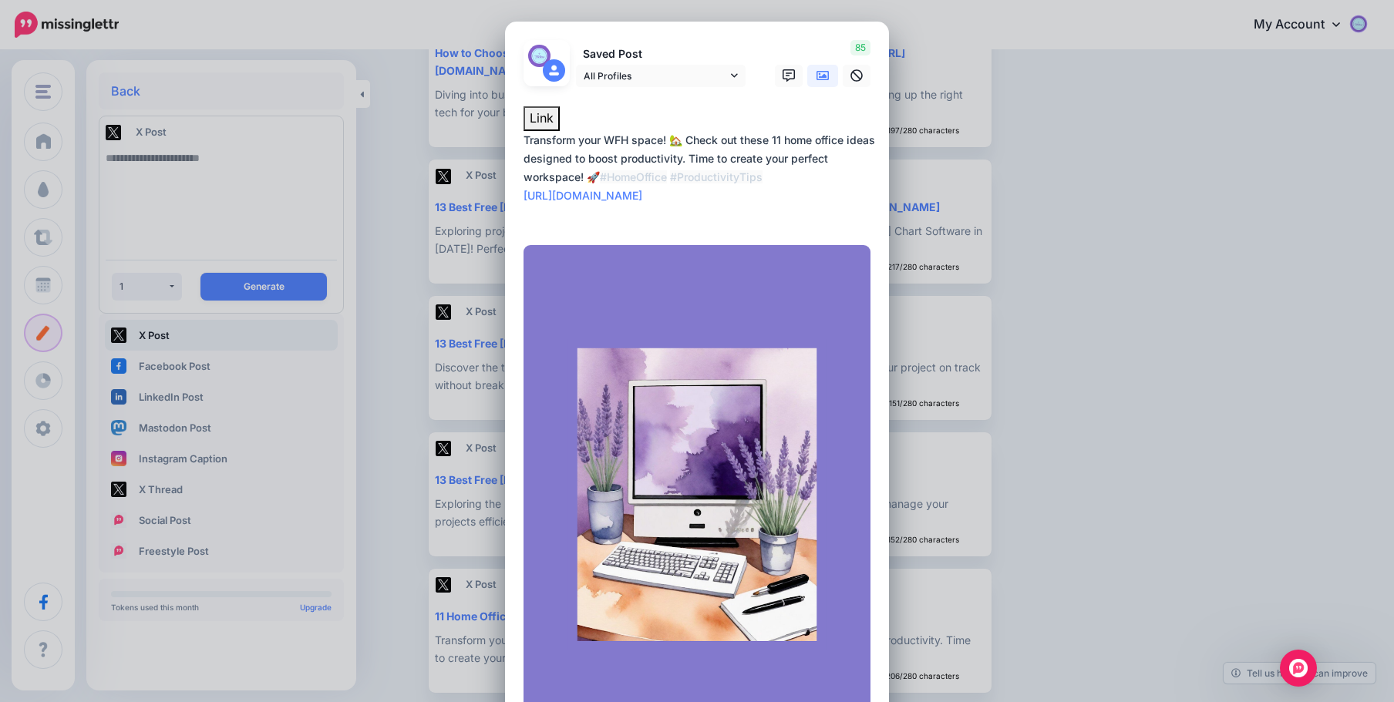
click at [732, 217] on textarea "**********" at bounding box center [700, 177] width 355 height 93
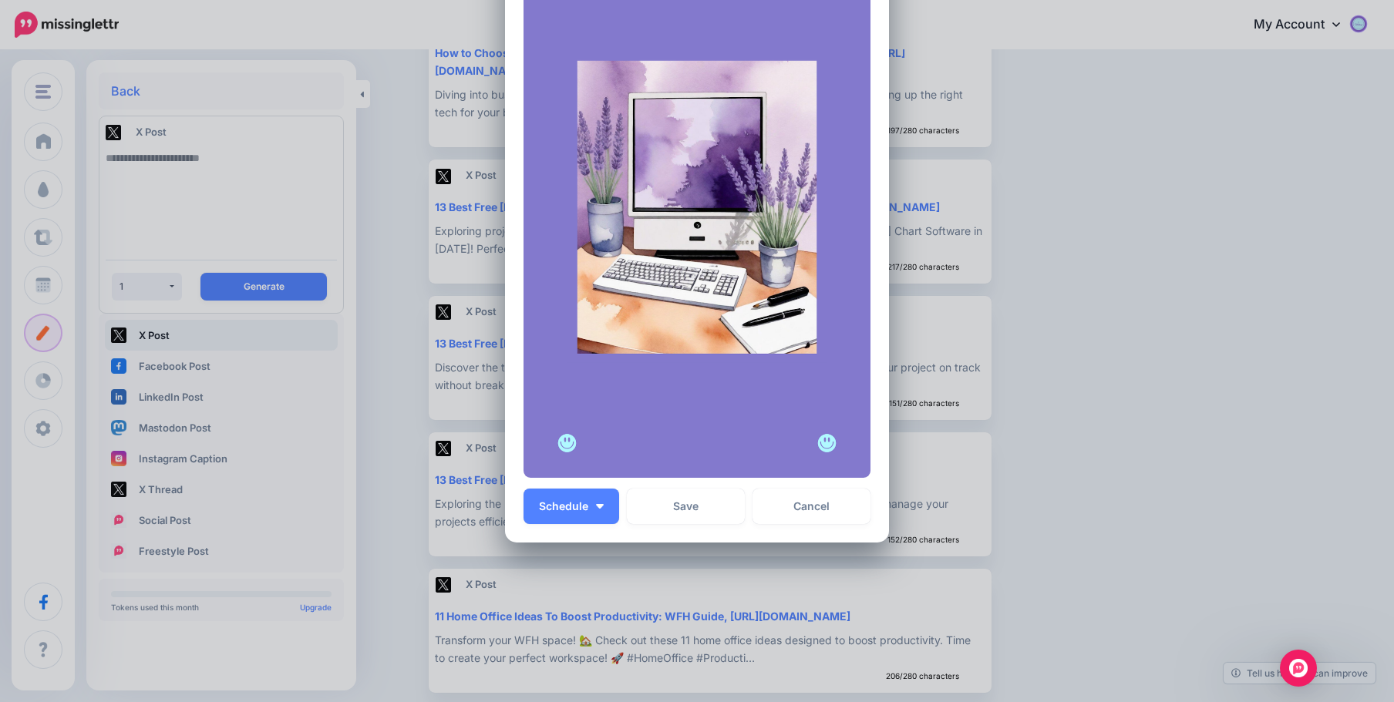
scroll to position [295, 0]
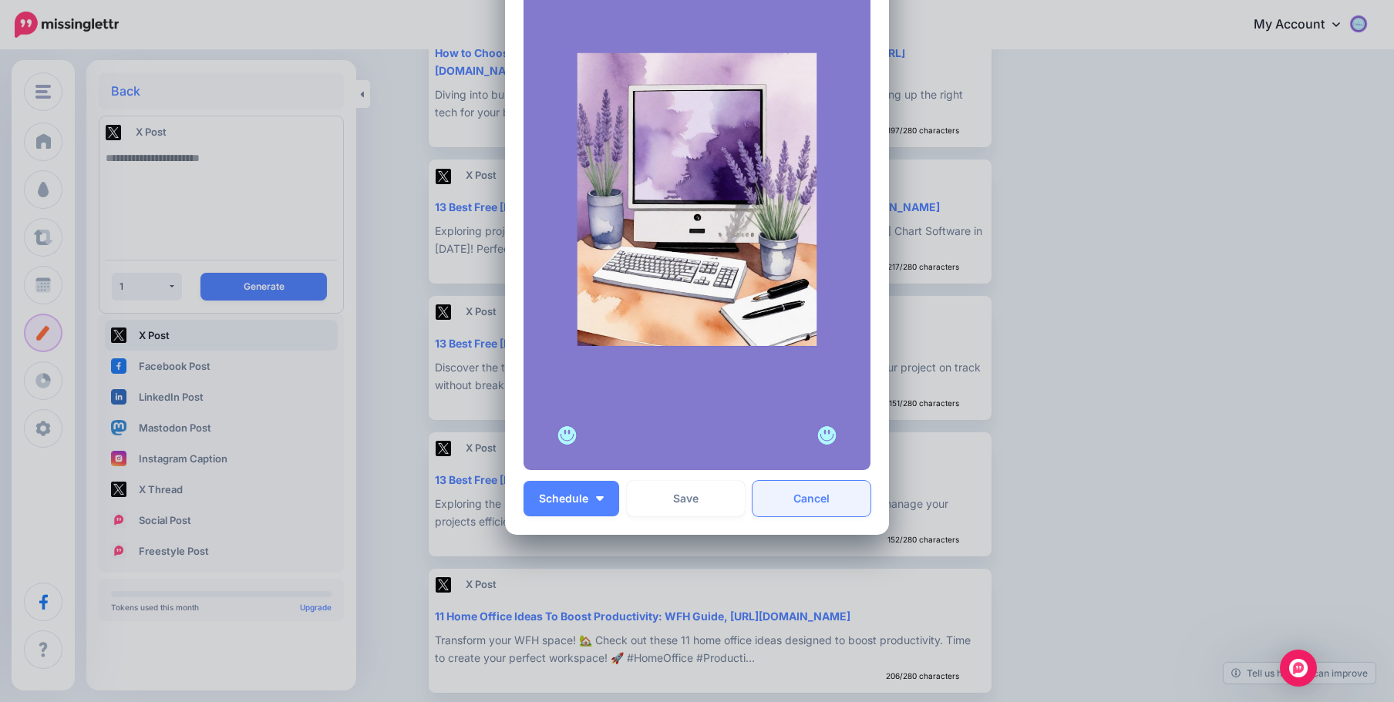
click at [784, 502] on link "Cancel" at bounding box center [811, 498] width 118 height 35
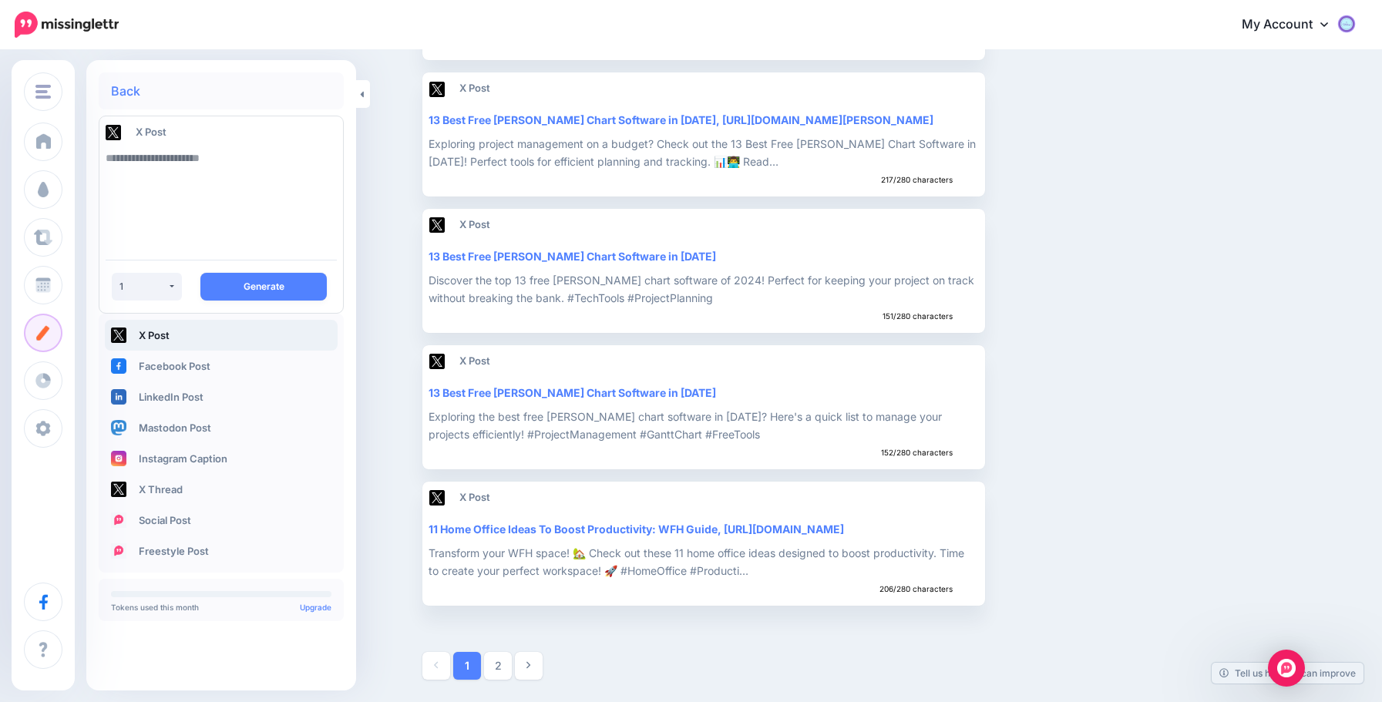
scroll to position [874, 0]
click at [506, 667] on link "2" at bounding box center [498, 665] width 28 height 28
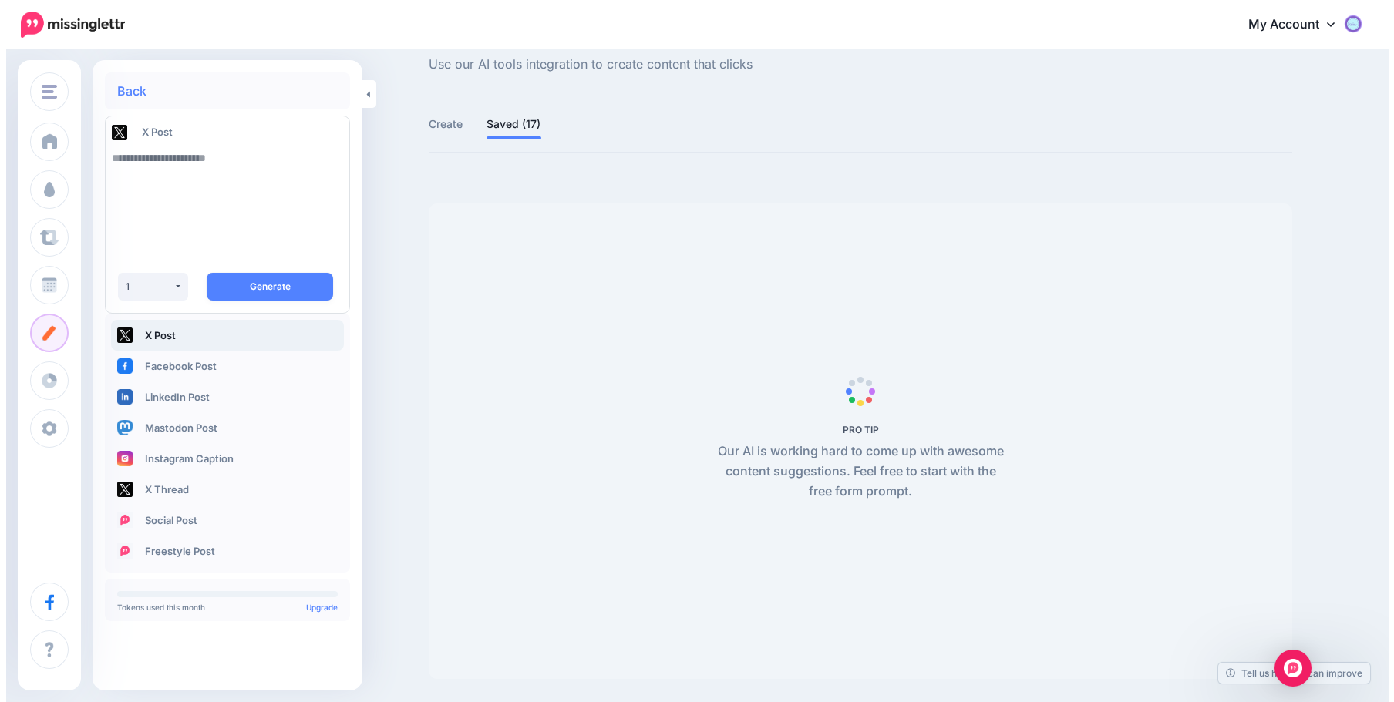
scroll to position [43, 0]
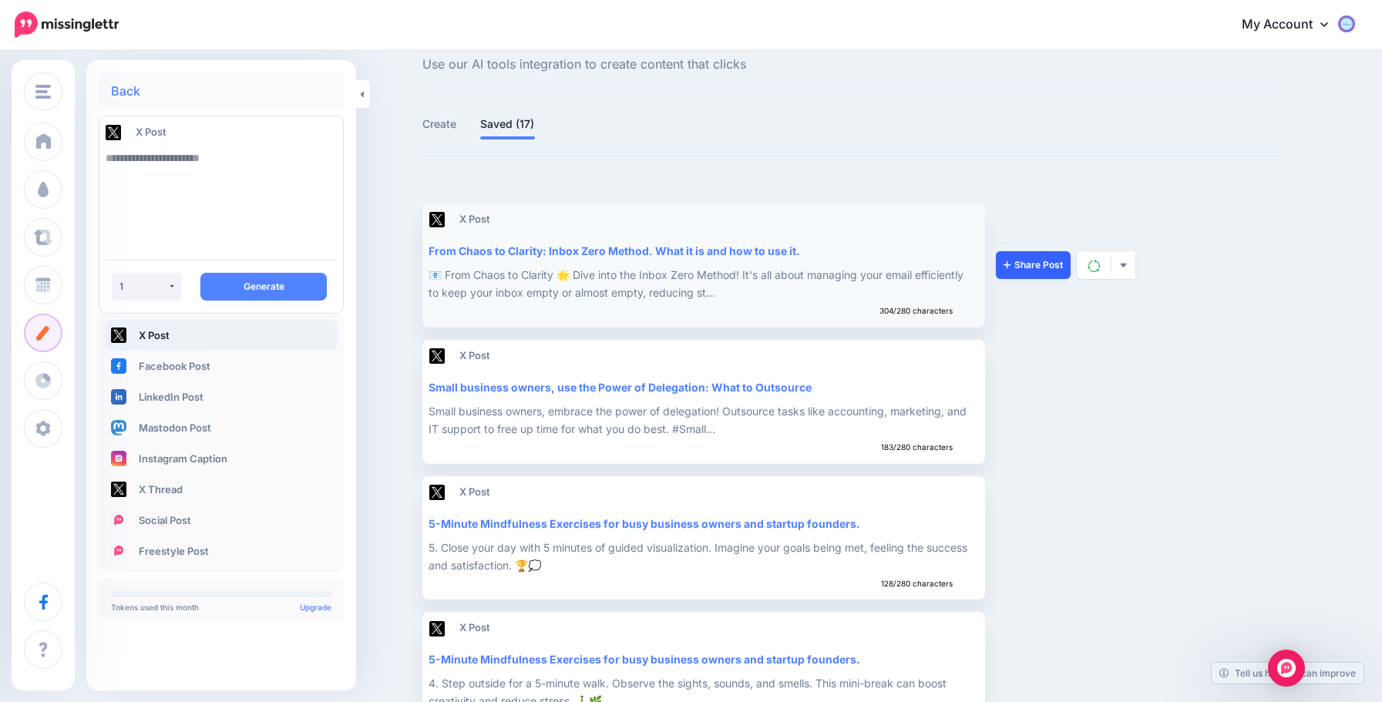
click at [1033, 261] on link "Share Post" at bounding box center [1033, 265] width 75 height 28
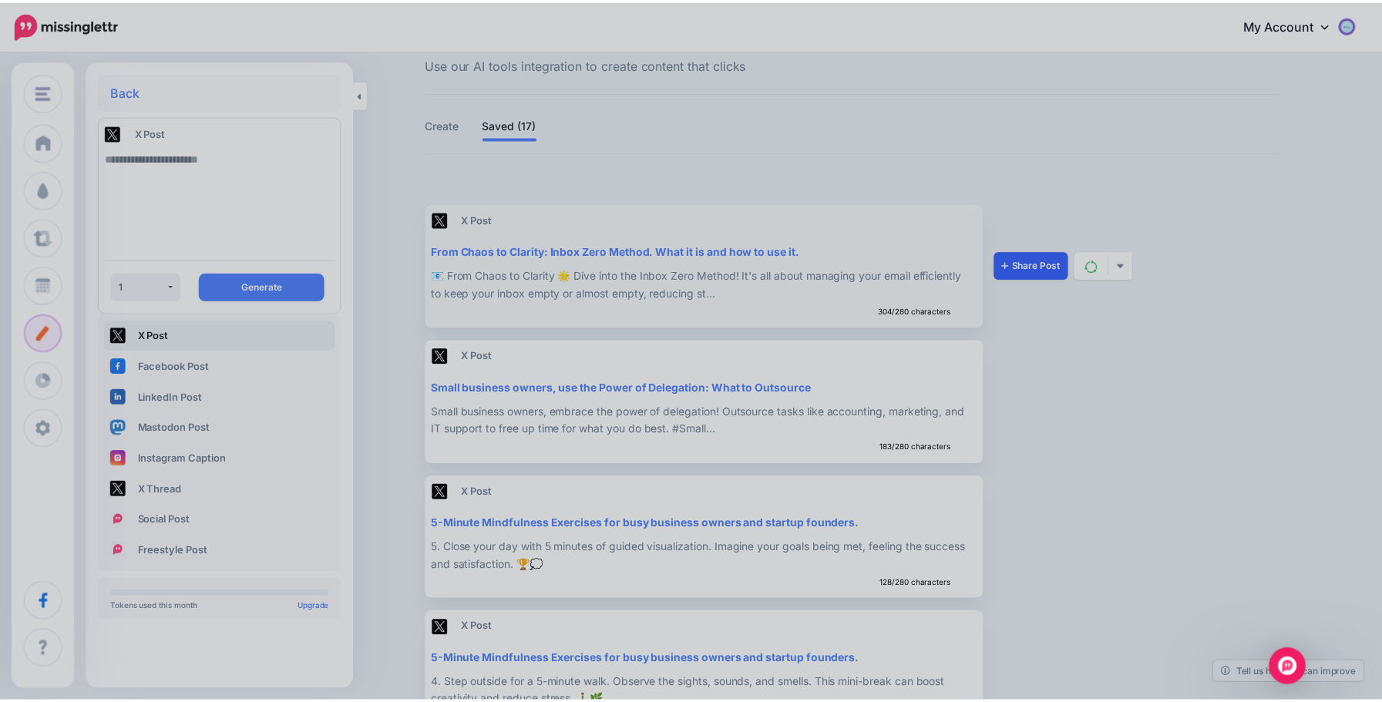
scroll to position [0, 0]
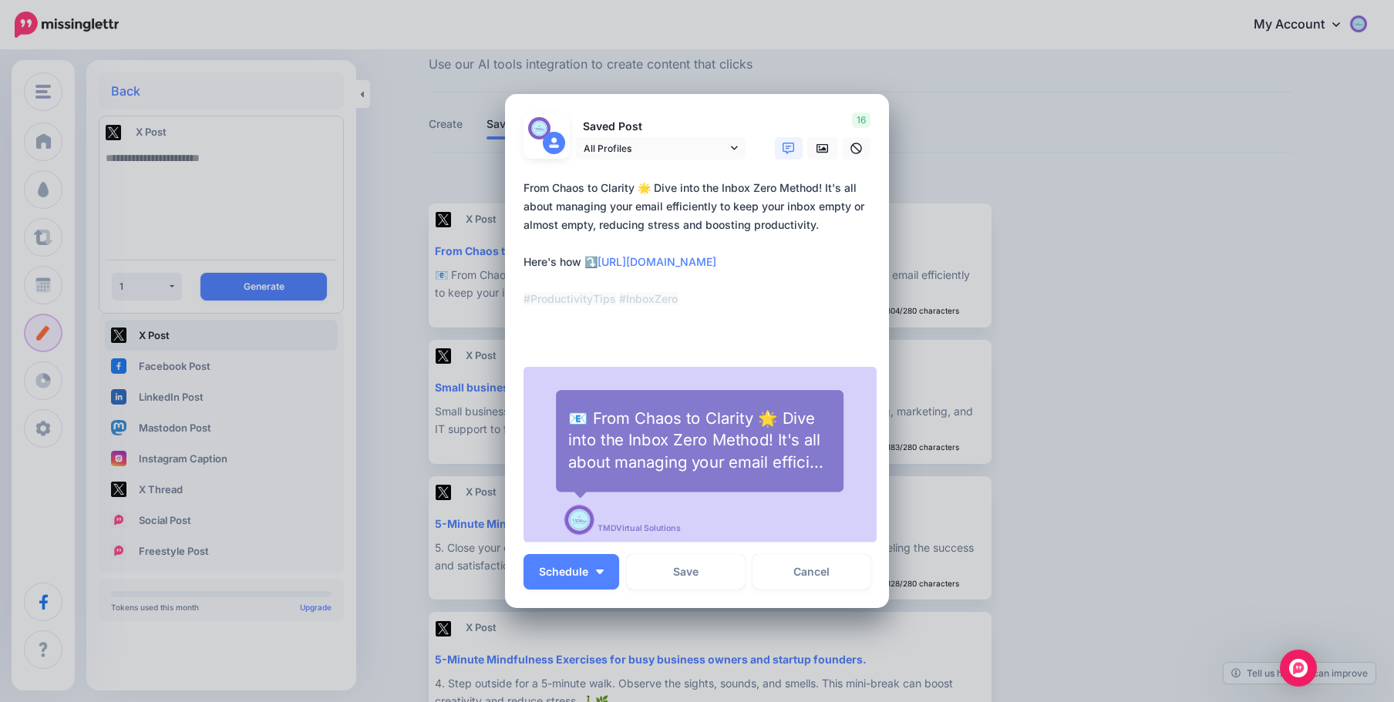
drag, startPoint x: 521, startPoint y: 295, endPoint x: 657, endPoint y: 291, distance: 135.8
click at [657, 291] on textarea "**********" at bounding box center [700, 262] width 355 height 167
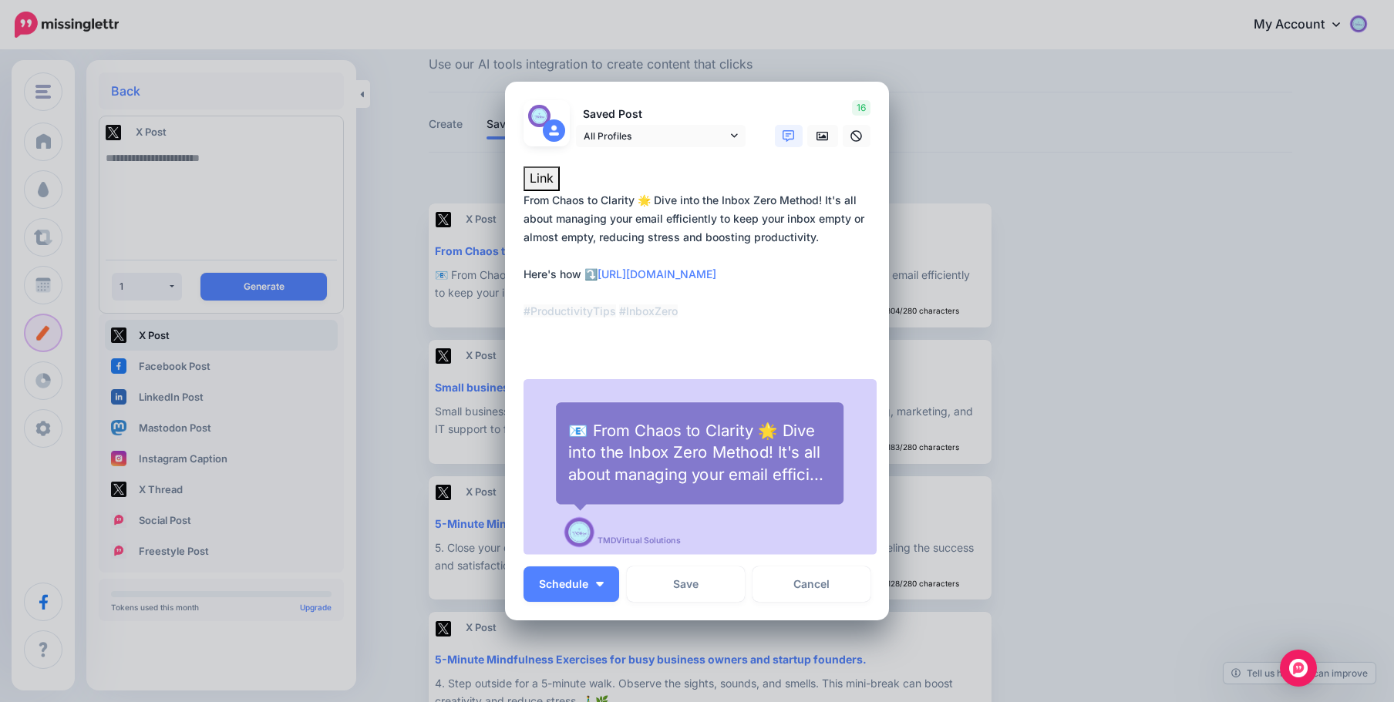
click at [856, 221] on textarea "**********" at bounding box center [700, 274] width 355 height 167
click at [817, 577] on link "Cancel" at bounding box center [811, 584] width 118 height 35
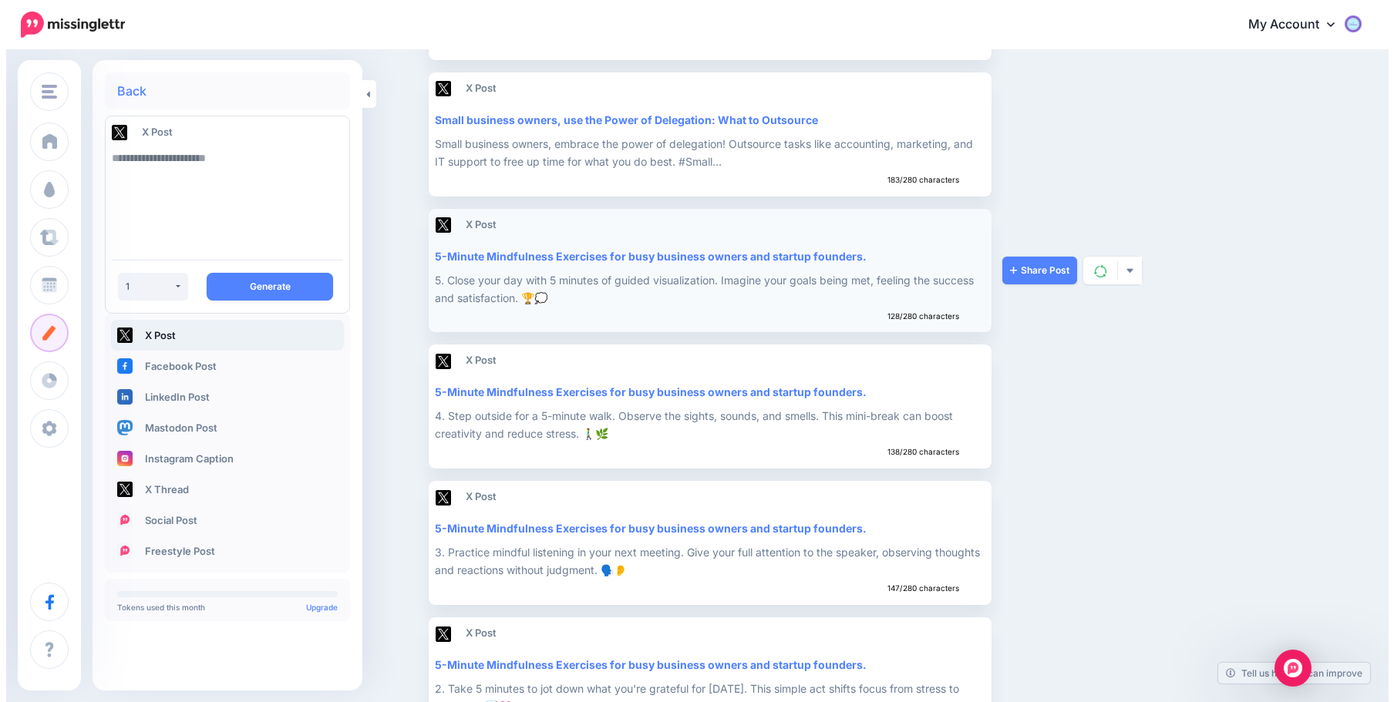
scroll to position [412, 0]
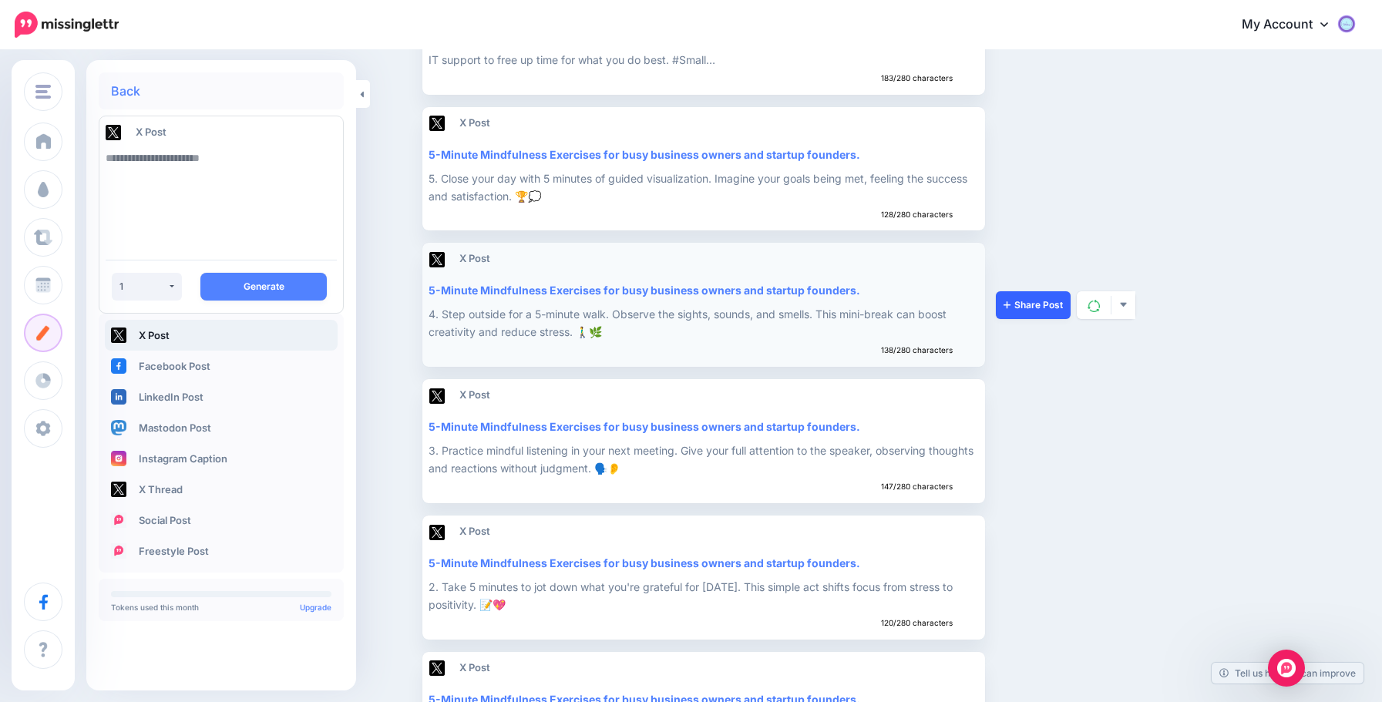
click at [1024, 308] on link "Share Post" at bounding box center [1033, 305] width 75 height 28
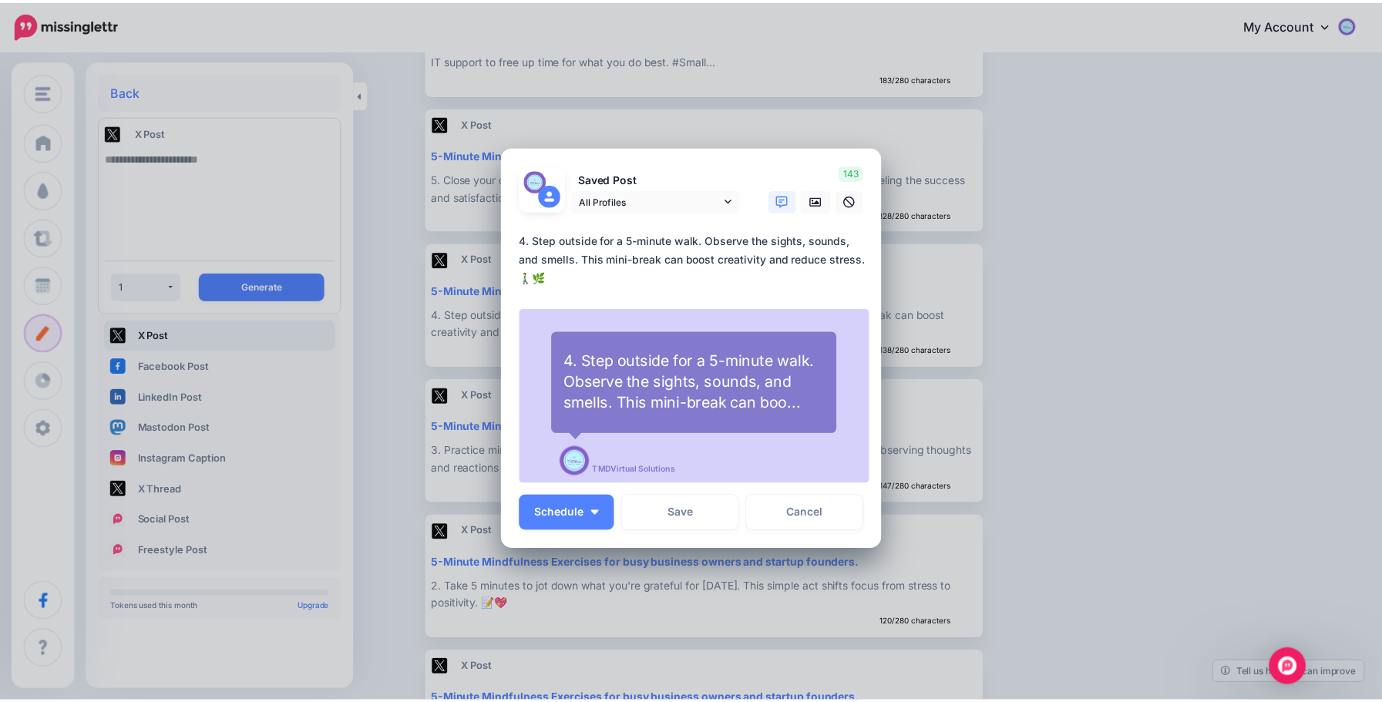
scroll to position [0, 0]
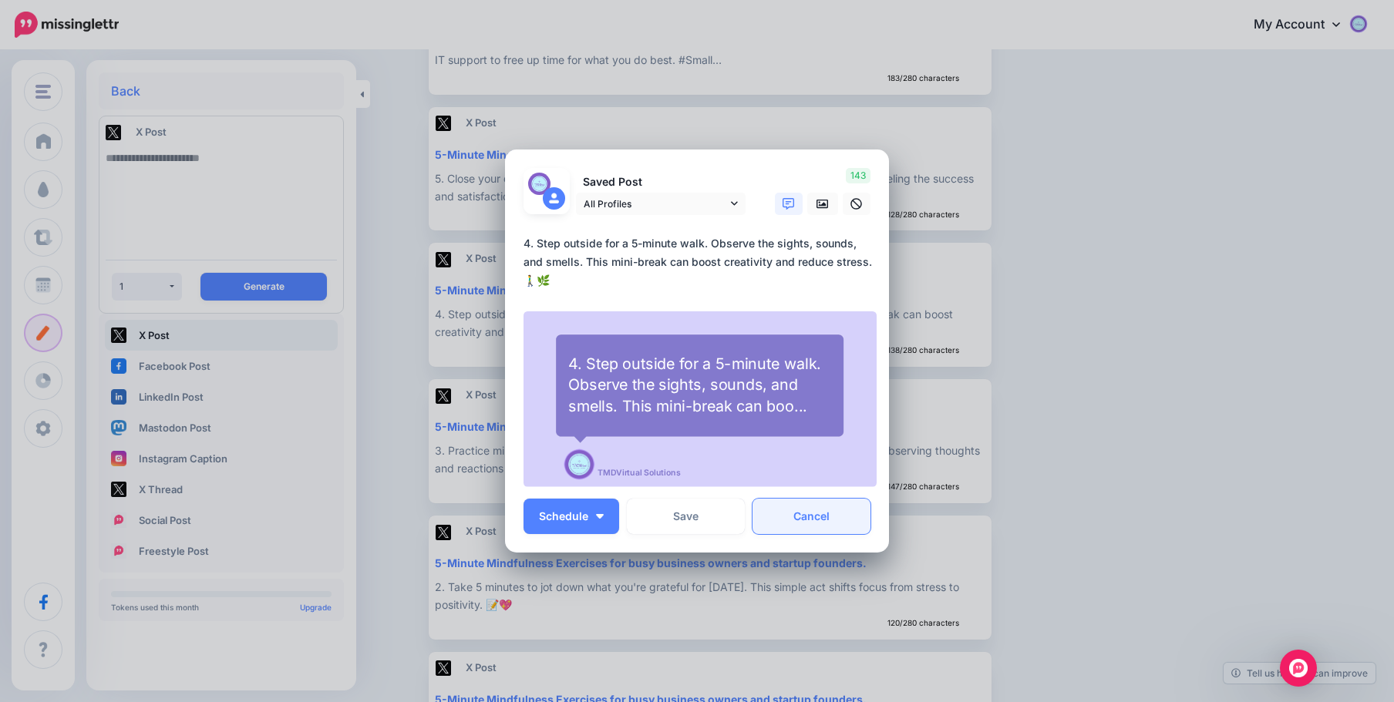
click at [789, 512] on link "Cancel" at bounding box center [811, 516] width 118 height 35
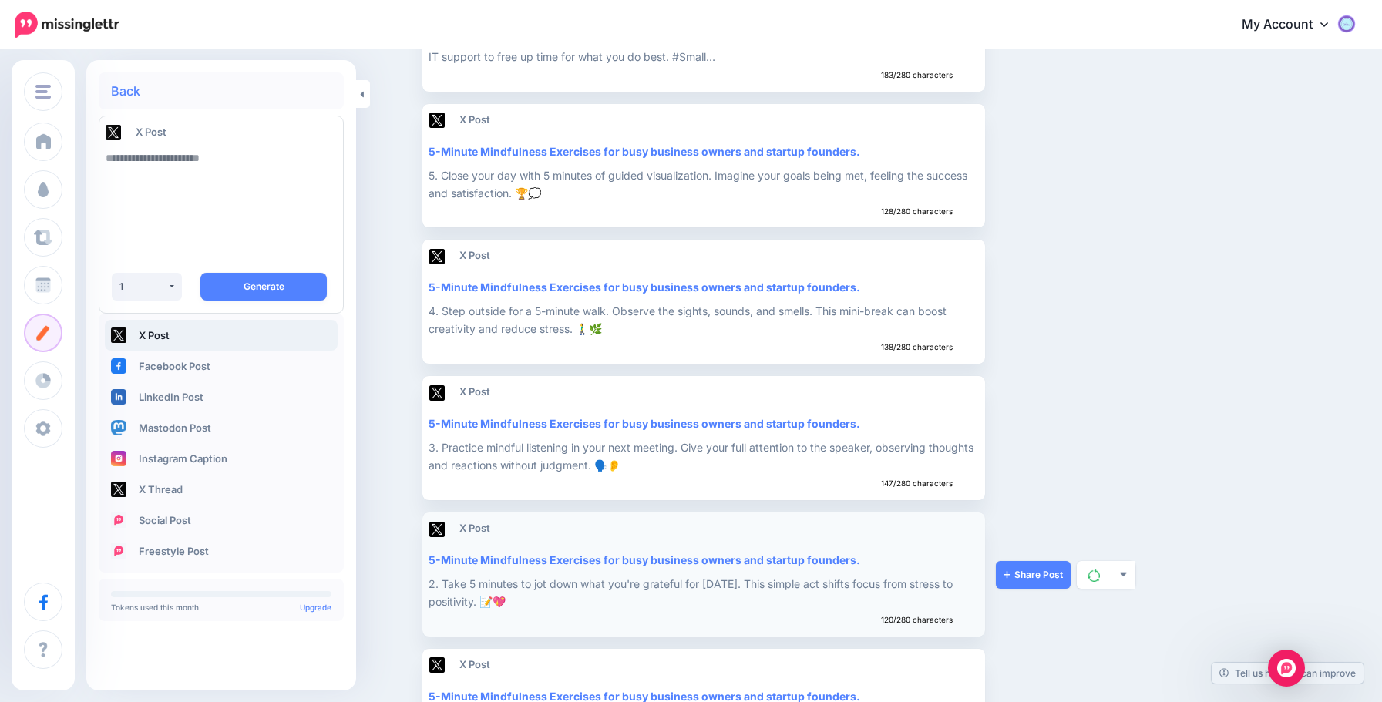
scroll to position [720, 0]
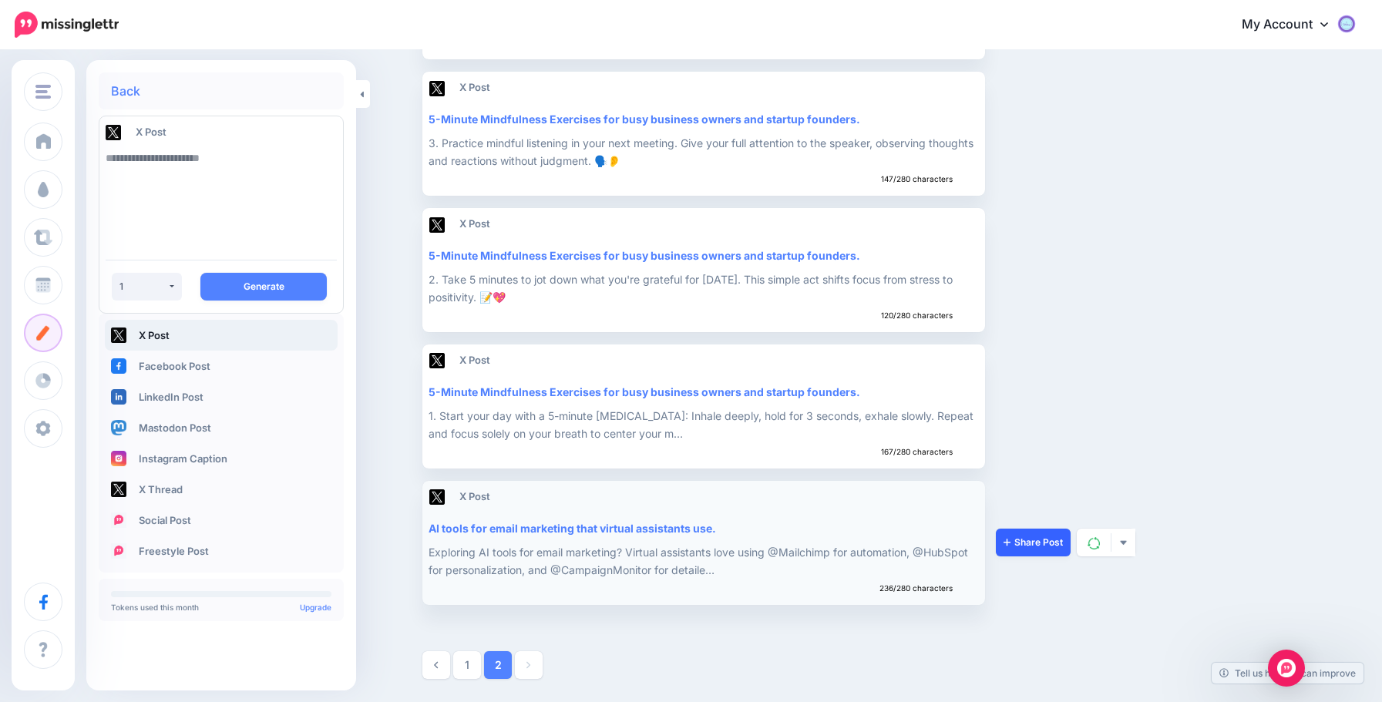
click at [1041, 548] on link "Share Post" at bounding box center [1033, 543] width 75 height 28
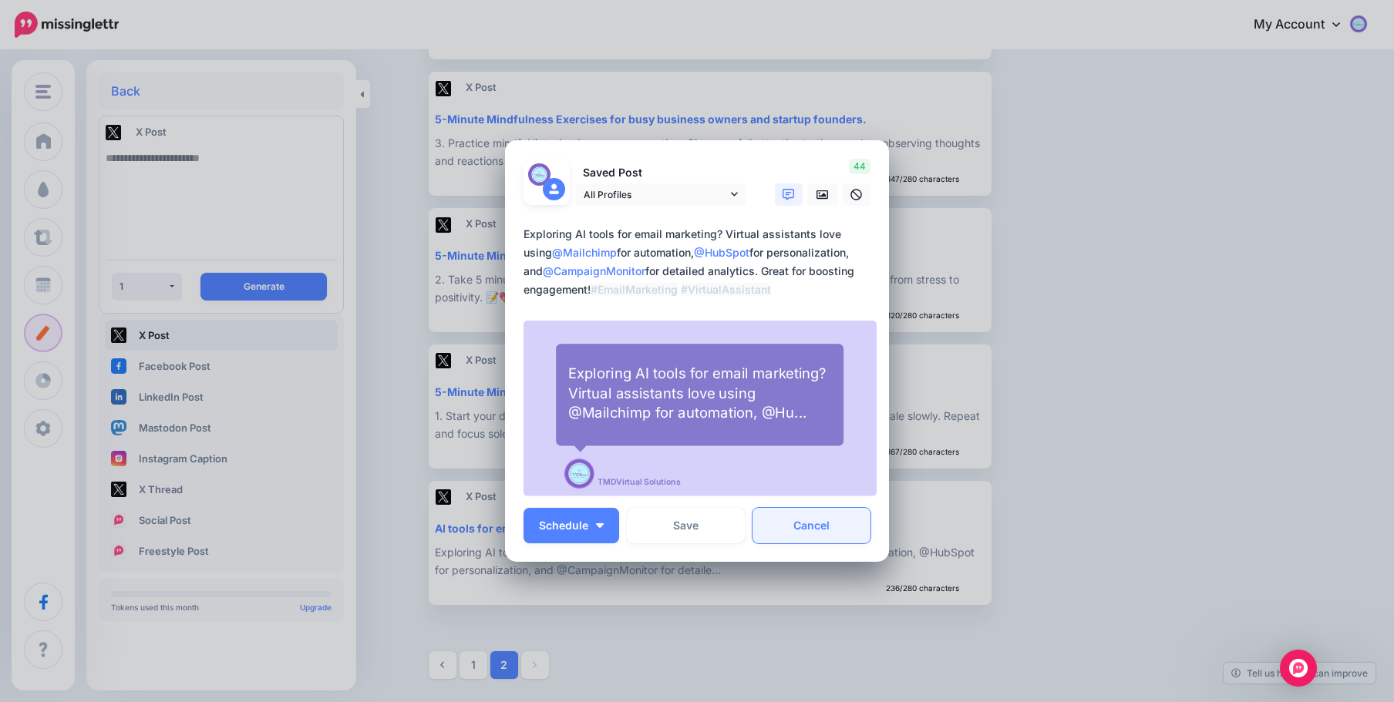
click at [803, 525] on link "Cancel" at bounding box center [811, 525] width 118 height 35
